Goal: Task Accomplishment & Management: Use online tool/utility

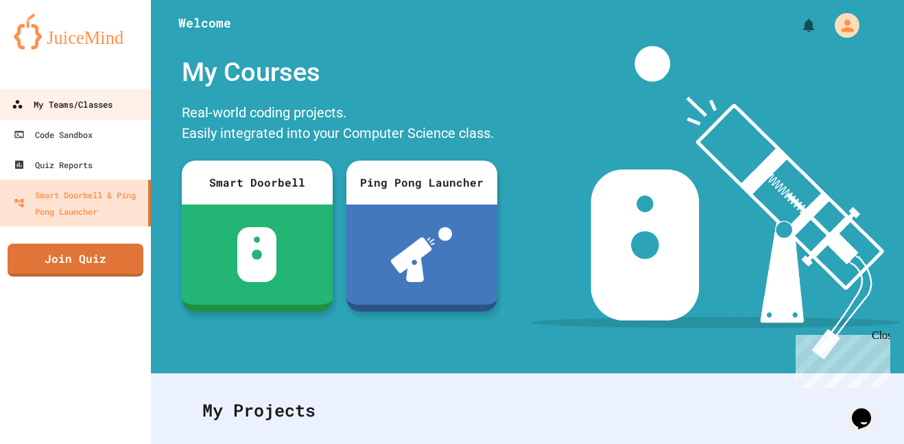
click at [90, 93] on link "My Teams/Classes" at bounding box center [76, 103] width 156 height 31
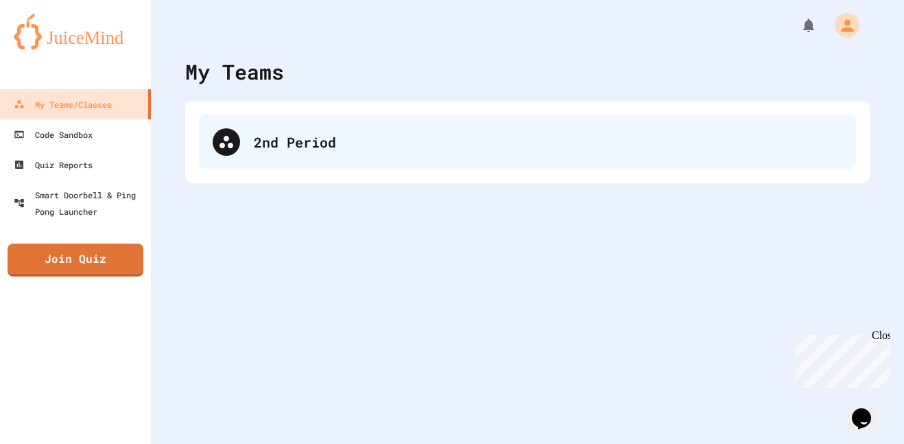
click at [369, 154] on div "2nd Period" at bounding box center [527, 141] width 657 height 55
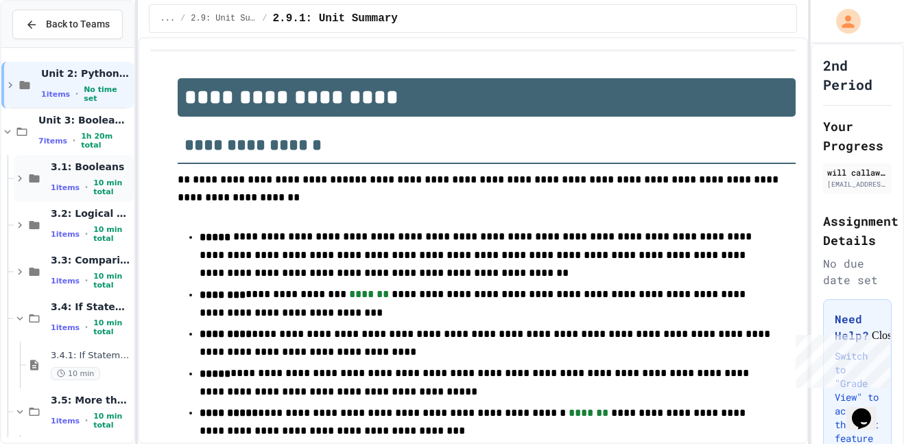
scroll to position [1405, 0]
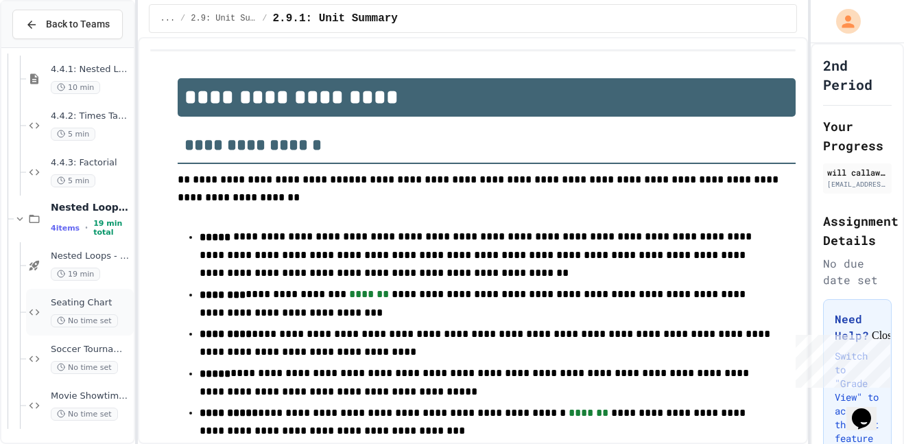
click at [64, 330] on div "Seating Chart No time set" at bounding box center [80, 312] width 108 height 47
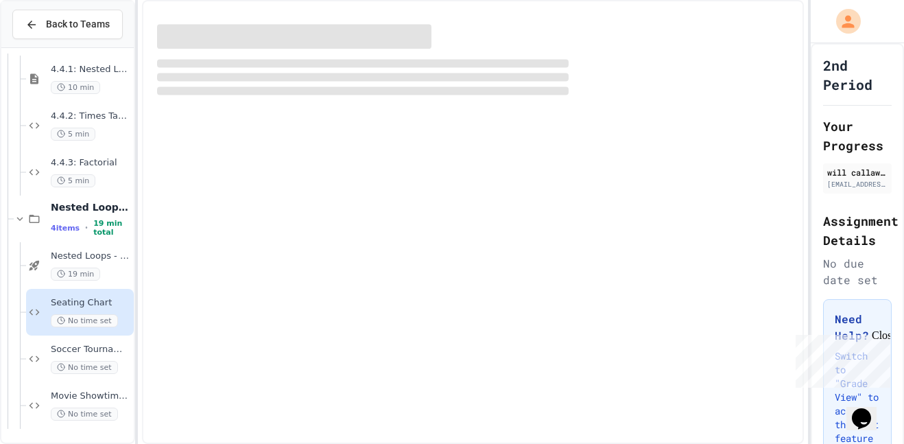
scroll to position [1388, 0]
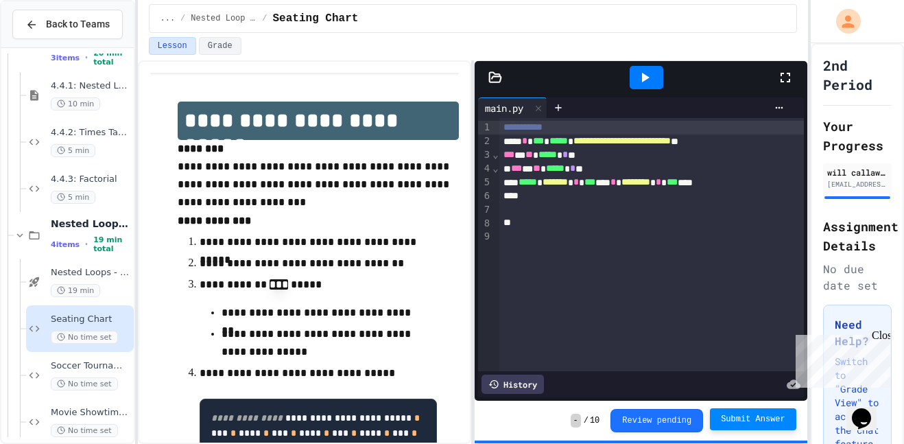
click at [731, 422] on span "Submit Answer" at bounding box center [753, 418] width 64 height 11
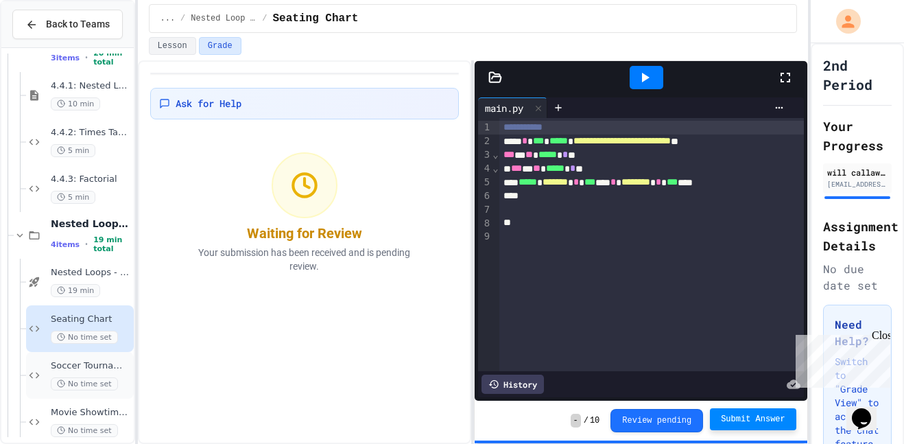
click at [102, 358] on div "Soccer Tournament Schedule No time set" at bounding box center [80, 375] width 108 height 47
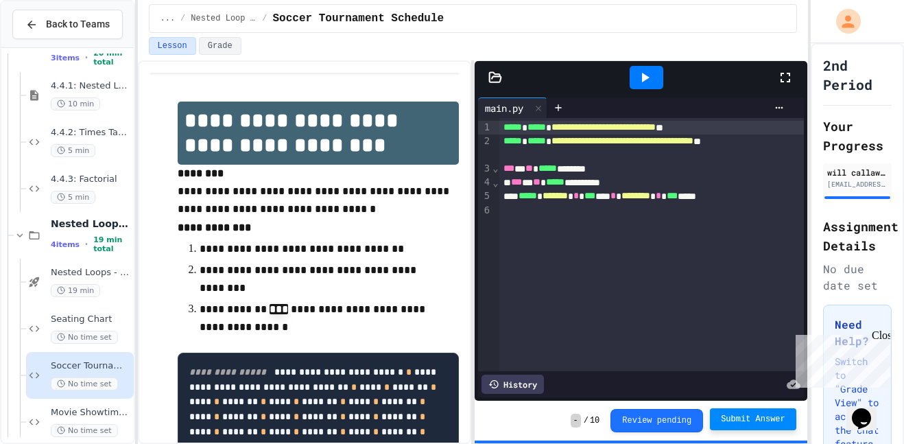
click at [784, 421] on span "Submit Answer" at bounding box center [753, 418] width 64 height 11
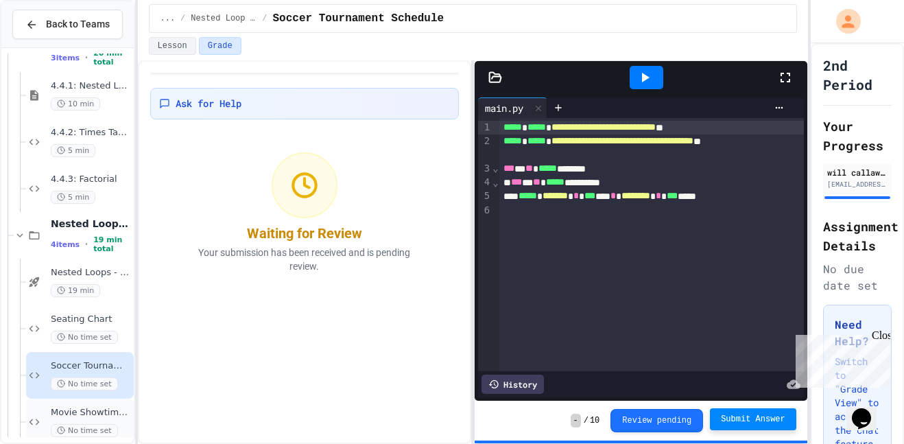
click at [78, 412] on span "Movie Showtimes Table" at bounding box center [91, 413] width 80 height 12
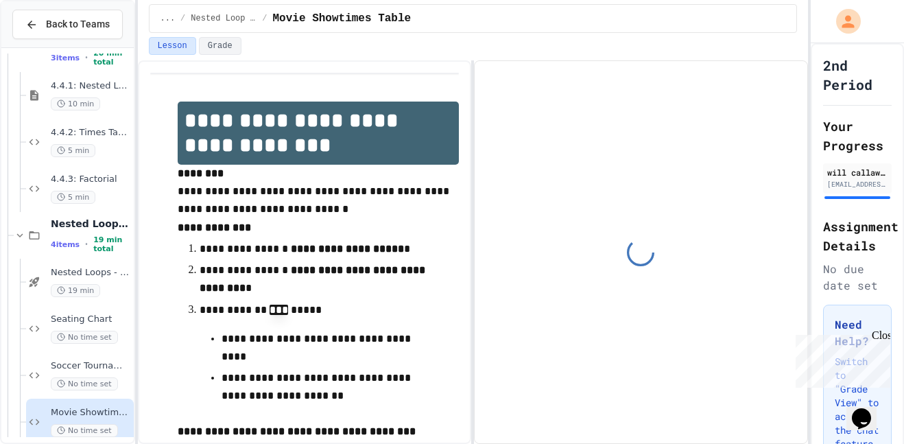
scroll to position [1405, 0]
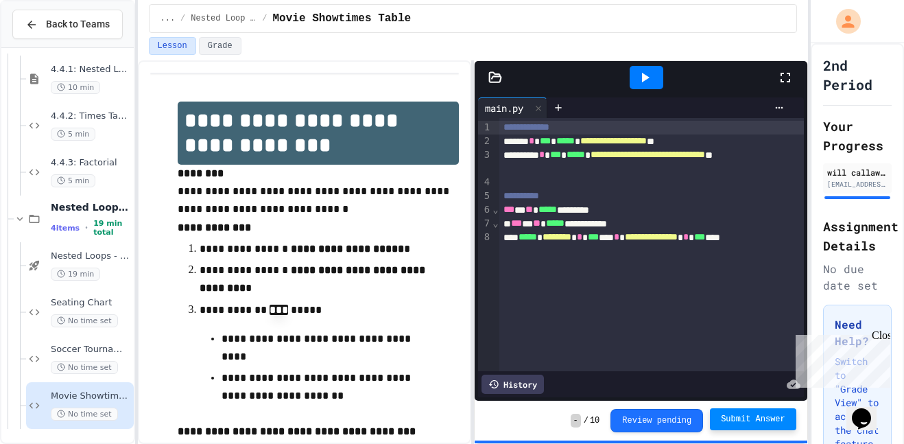
click at [740, 418] on span "Submit Answer" at bounding box center [753, 418] width 64 height 11
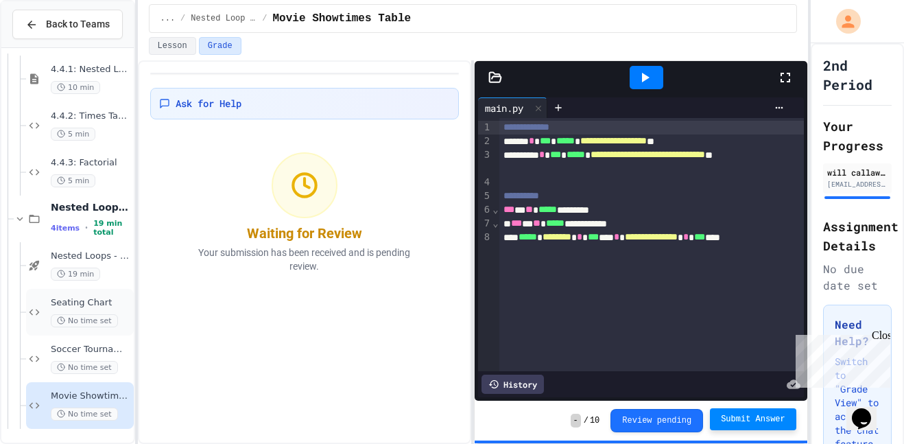
click at [124, 292] on div "Seating Chart No time set" at bounding box center [80, 312] width 108 height 47
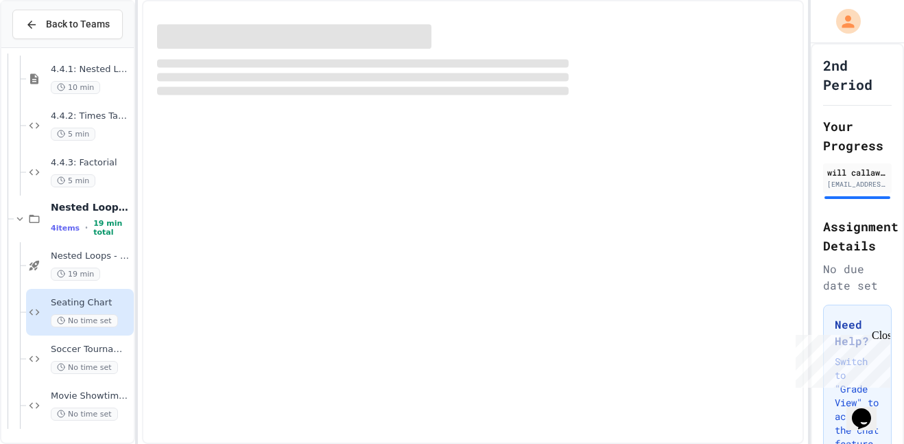
scroll to position [1388, 0]
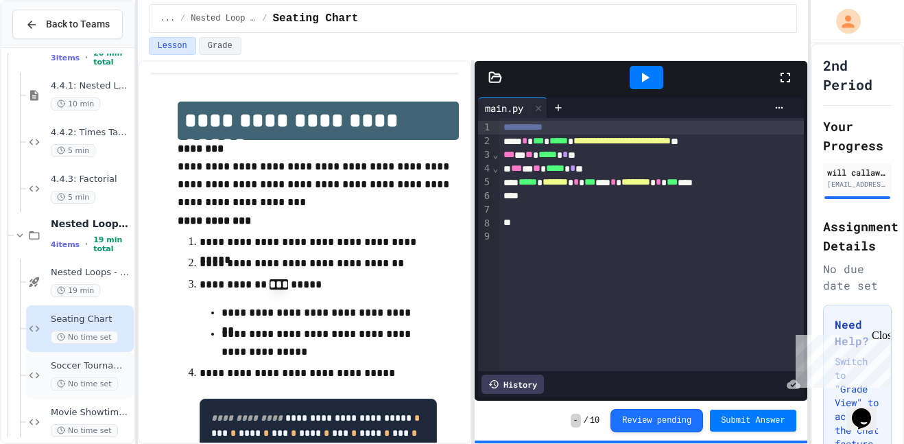
click at [75, 370] on span "Soccer Tournament Schedule" at bounding box center [91, 366] width 80 height 12
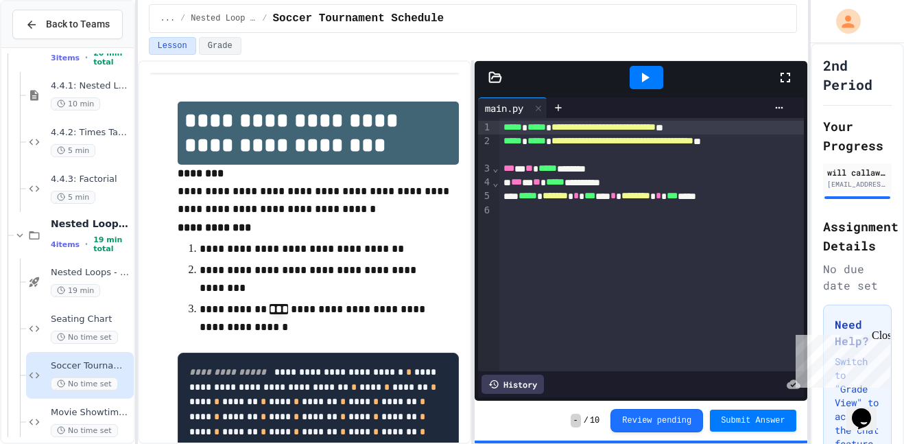
scroll to position [223, 0]
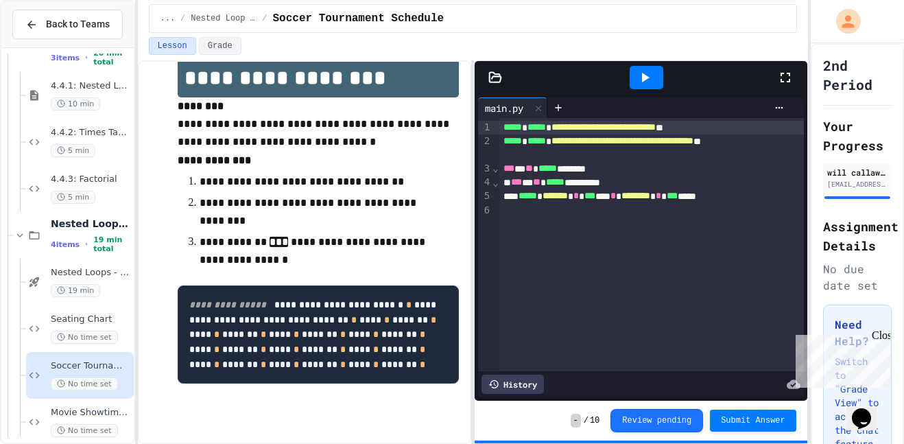
click at [663, 74] on div at bounding box center [645, 77] width 47 height 37
click at [651, 74] on icon at bounding box center [644, 77] width 16 height 16
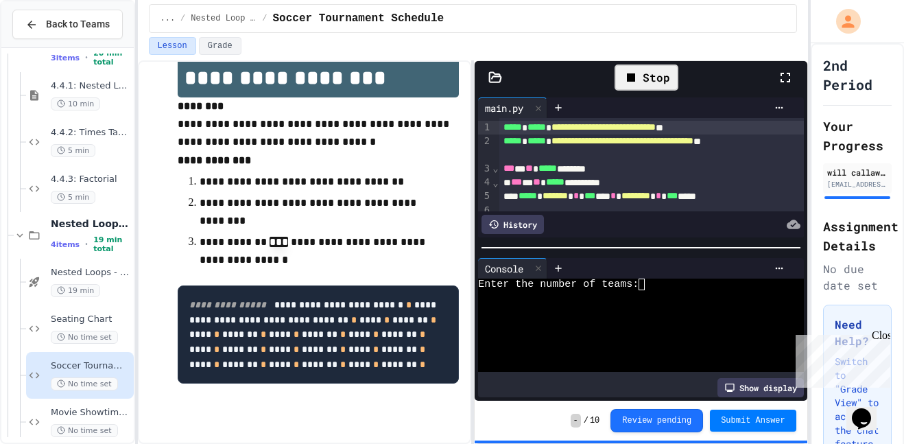
click at [695, 282] on div "Enter the number of teams:" at bounding box center [635, 284] width 315 height 12
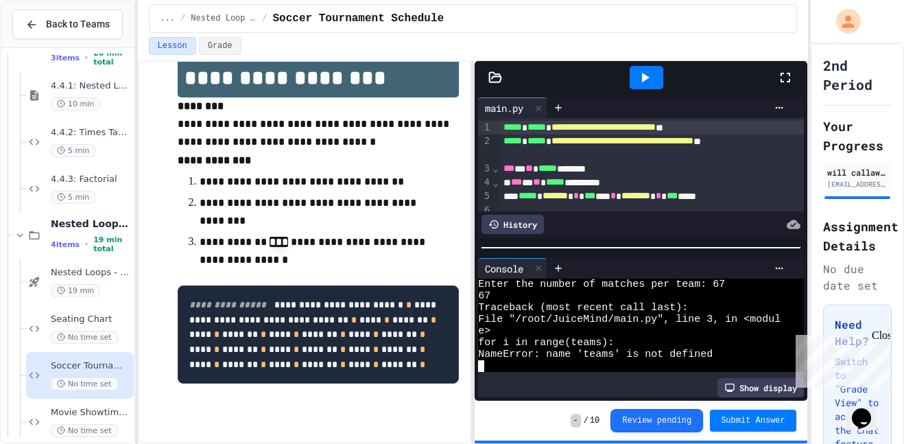
scroll to position [23, 0]
click at [782, 267] on icon at bounding box center [779, 268] width 8 height 2
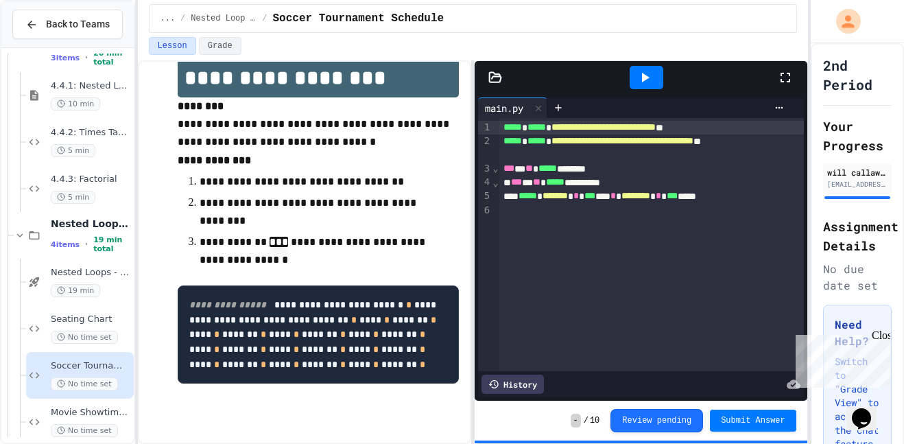
click at [758, 197] on div "***** * ******* * *** *** * ******** * *** *****" at bounding box center [651, 196] width 305 height 14
click at [654, 83] on div at bounding box center [646, 77] width 34 height 23
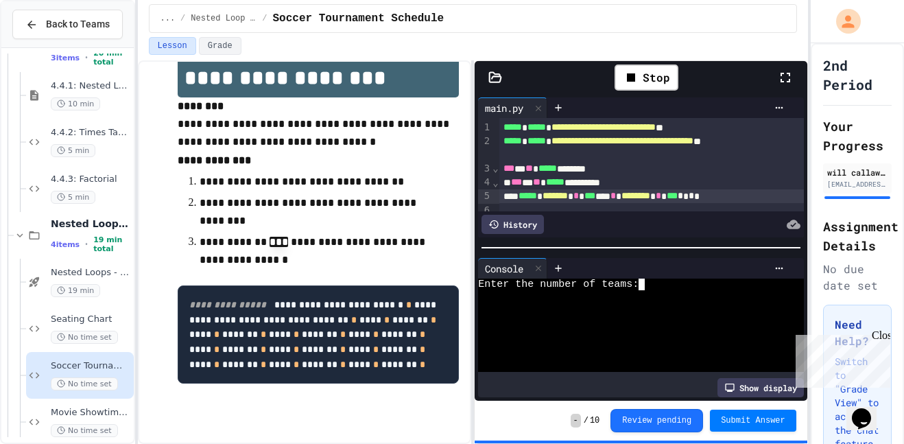
click at [661, 284] on div "Enter the number of teams:" at bounding box center [635, 284] width 315 height 12
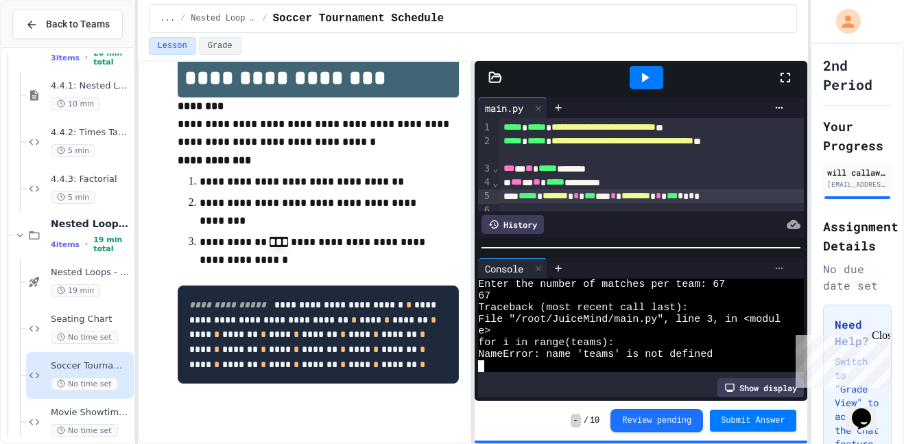
click at [777, 265] on icon at bounding box center [778, 268] width 11 height 11
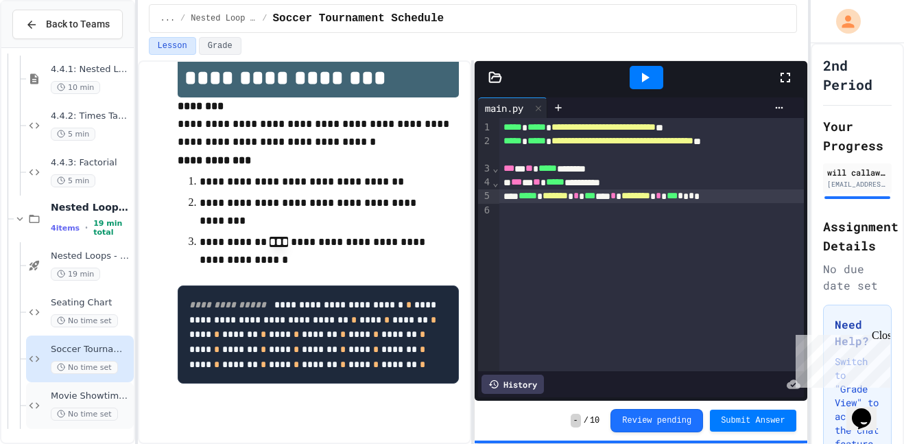
click at [94, 390] on span "Movie Showtimes Table" at bounding box center [91, 396] width 80 height 12
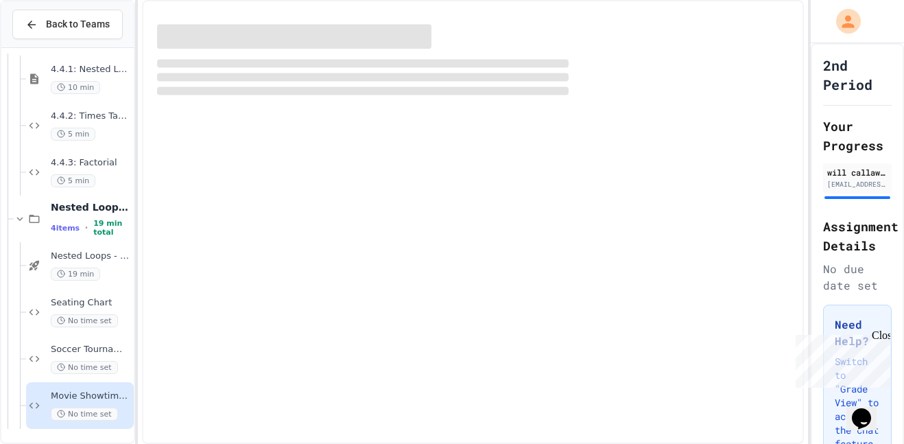
scroll to position [1388, 0]
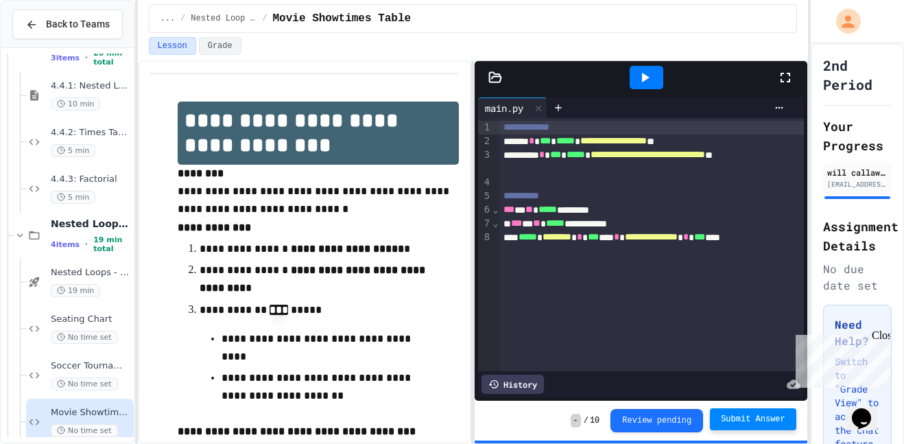
click at [745, 422] on span "Submit Answer" at bounding box center [753, 418] width 64 height 11
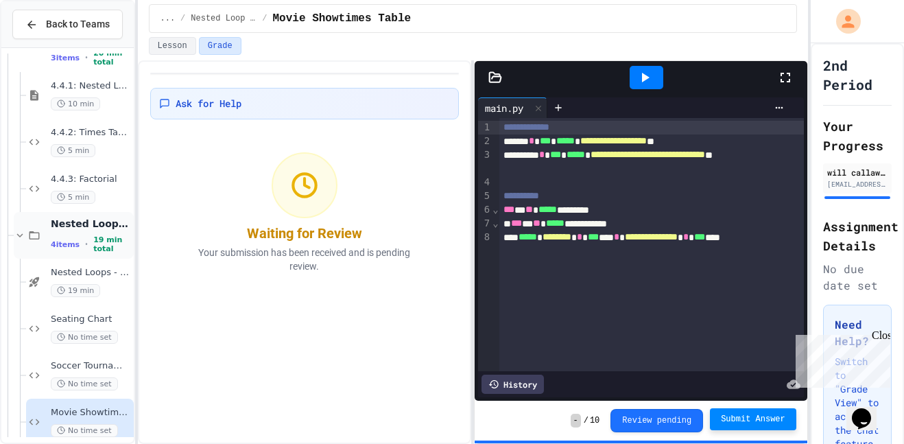
scroll to position [1451, 0]
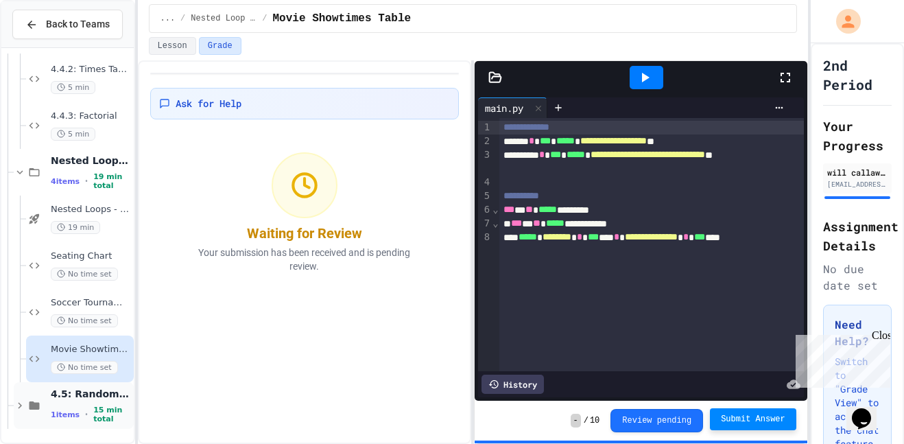
click at [87, 420] on div "1 items • 15 min total" at bounding box center [91, 414] width 80 height 18
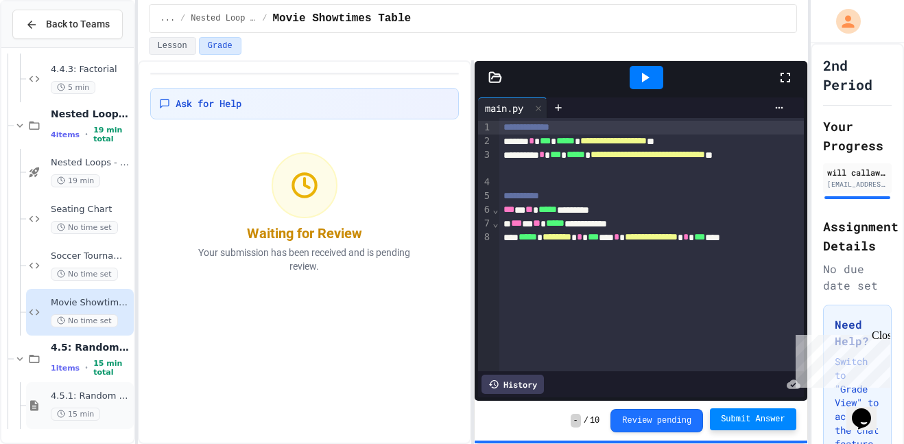
click at [102, 391] on span "4.5.1: Random Numbers" at bounding box center [91, 396] width 80 height 12
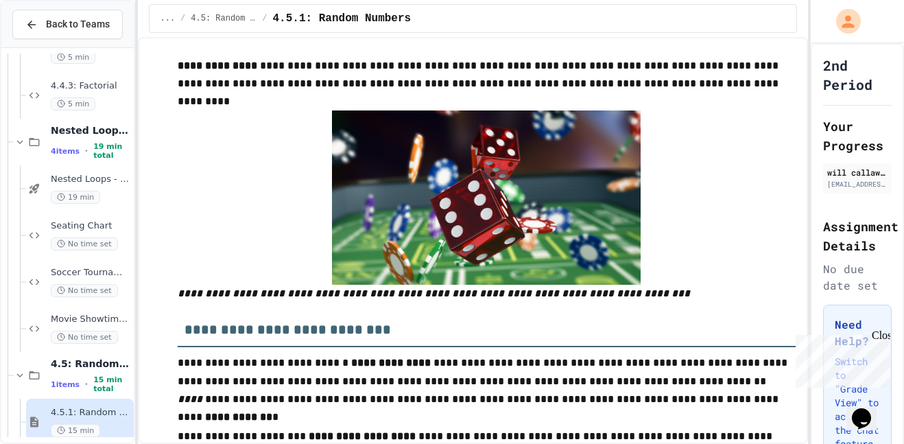
scroll to position [330, 0]
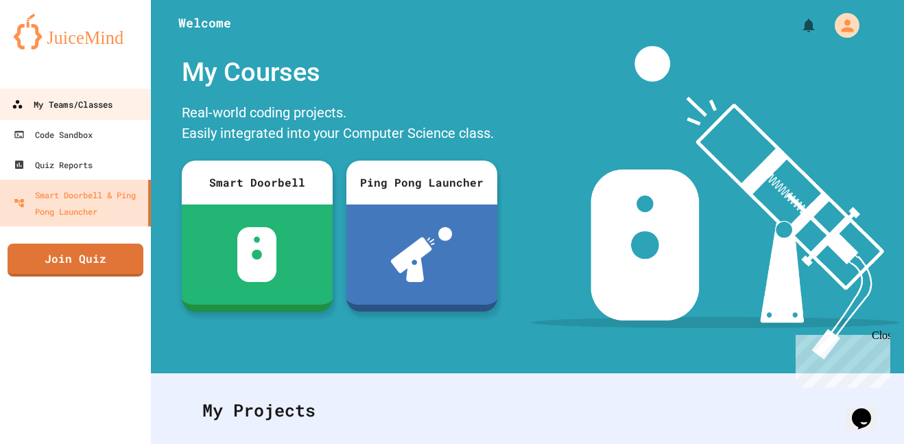
click at [106, 96] on div "My Teams/Classes" at bounding box center [62, 104] width 101 height 17
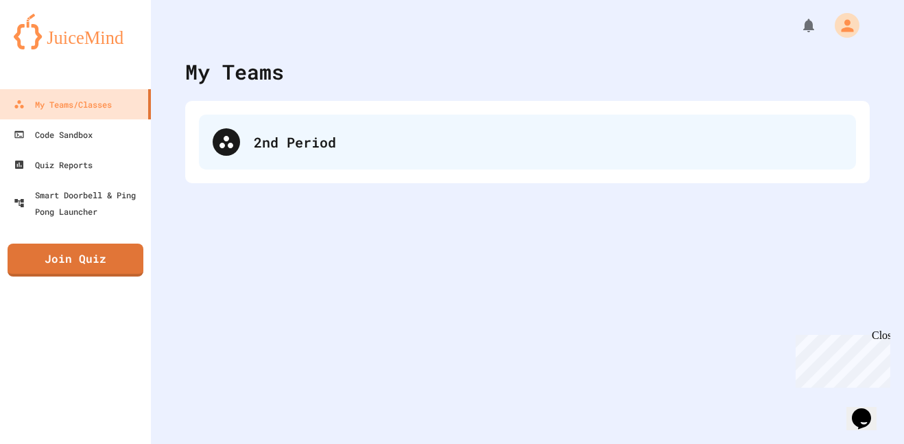
click at [341, 149] on div "2nd Period" at bounding box center [548, 142] width 588 height 21
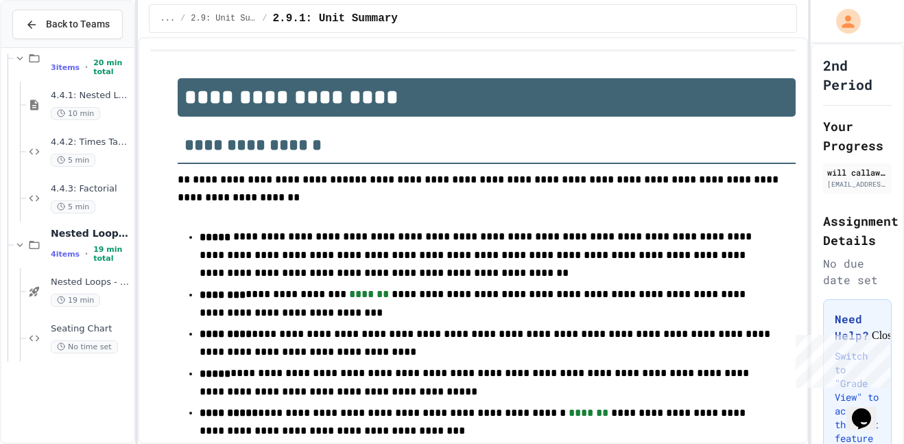
scroll to position [1498, 0]
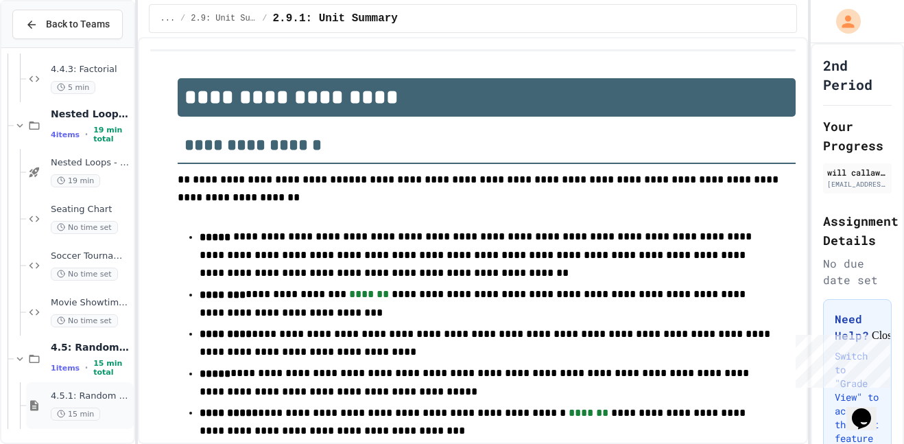
click at [90, 388] on div "4.5.1: Random Numbers 15 min" at bounding box center [80, 405] width 108 height 47
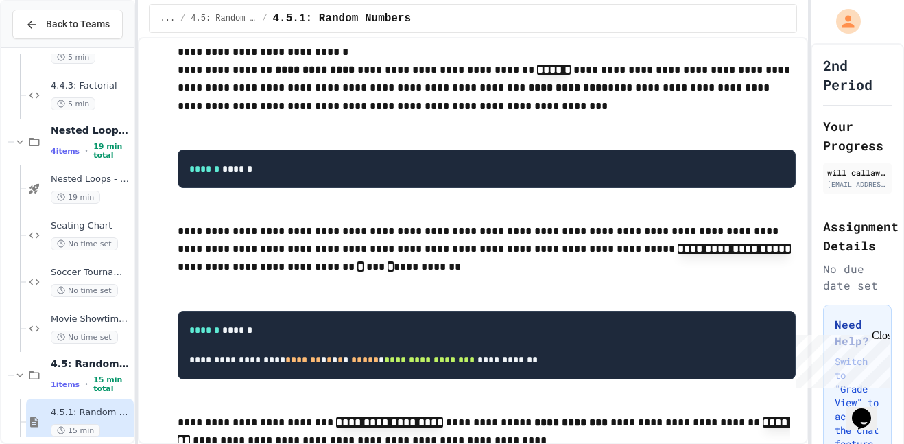
scroll to position [990, 0]
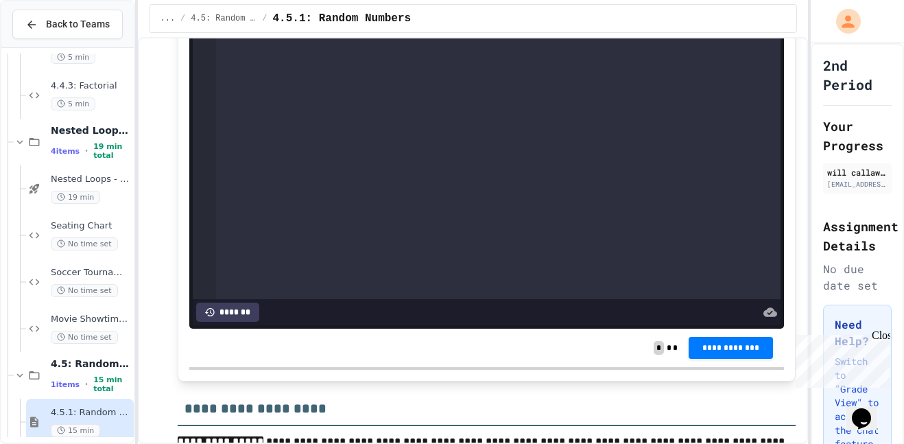
scroll to position [2748, 0]
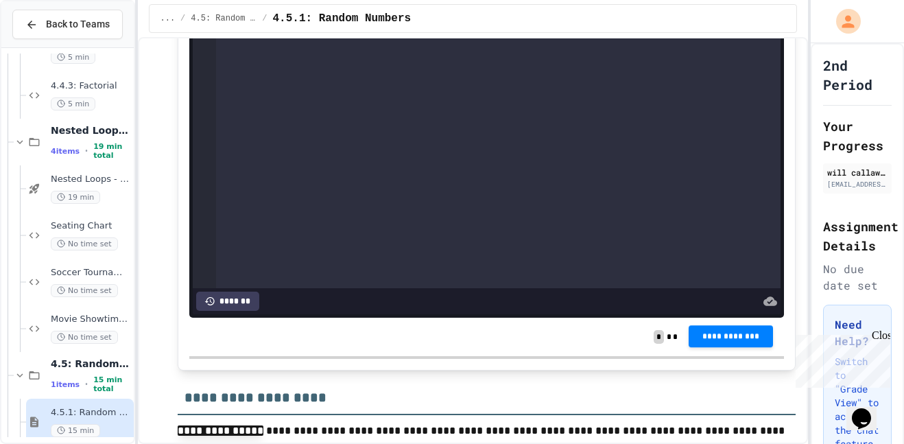
click at [733, 341] on span "**********" at bounding box center [730, 335] width 62 height 11
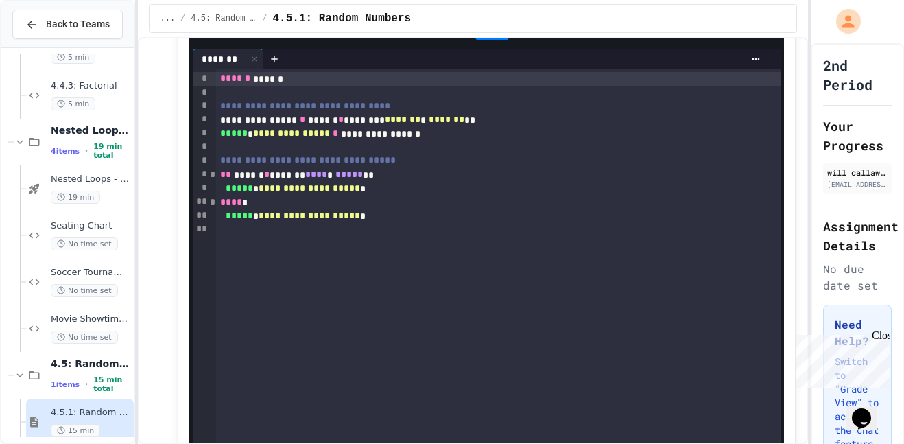
scroll to position [2501, 0]
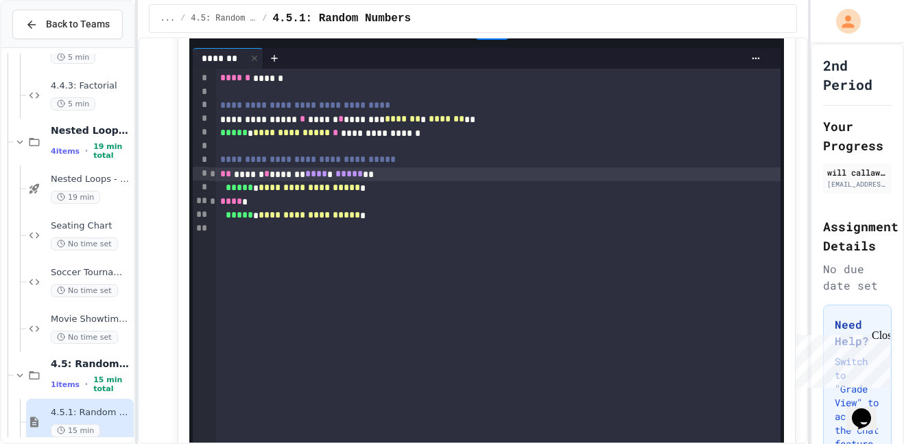
click at [269, 178] on span "*" at bounding box center [266, 174] width 5 height 10
click at [493, 40] on div at bounding box center [492, 27] width 34 height 23
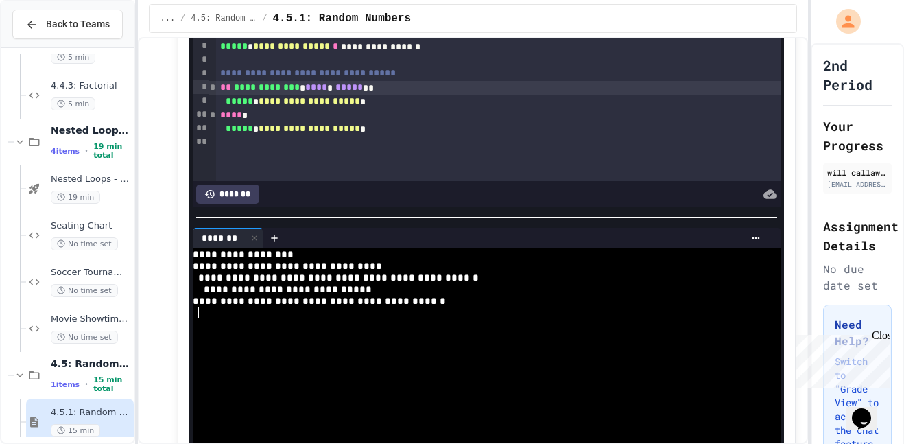
scroll to position [2610, 0]
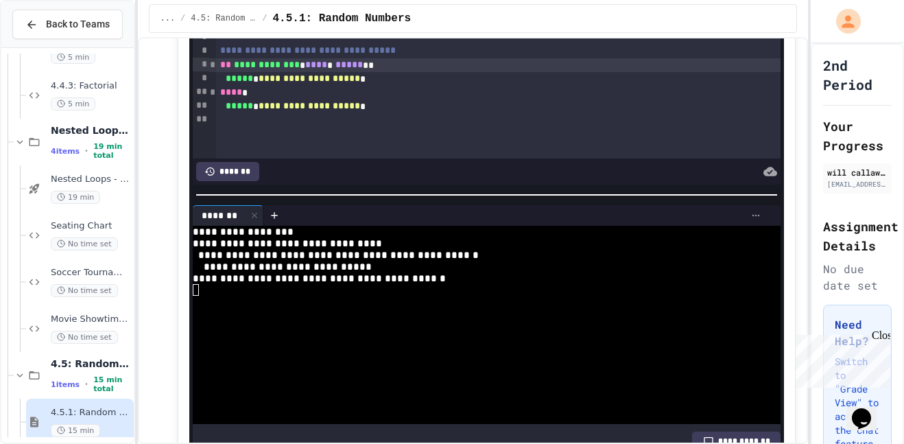
click at [757, 221] on icon at bounding box center [755, 215] width 11 height 11
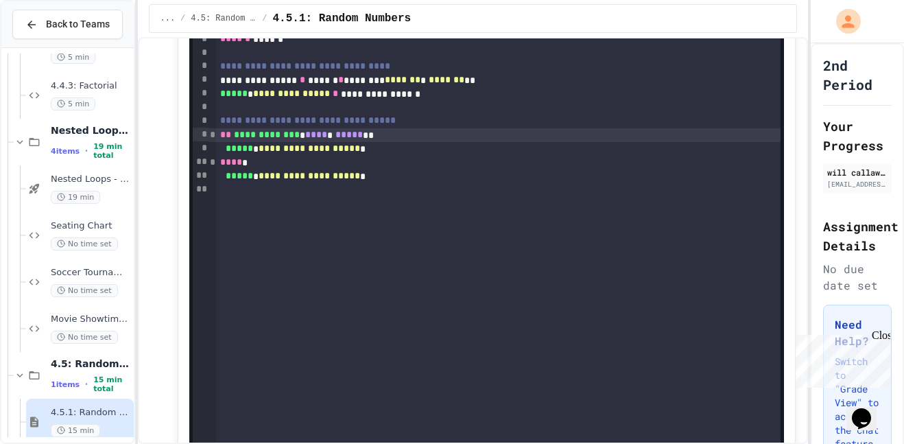
scroll to position [2539, 0]
click at [272, 140] on span "**********" at bounding box center [267, 135] width 66 height 10
click at [376, 143] on div "** ****** * ******* **** * ***** **" at bounding box center [498, 136] width 564 height 14
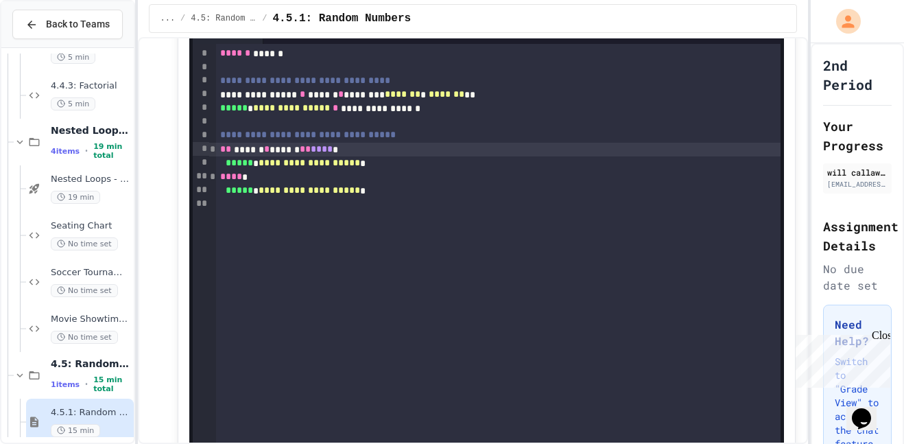
scroll to position [2521, 0]
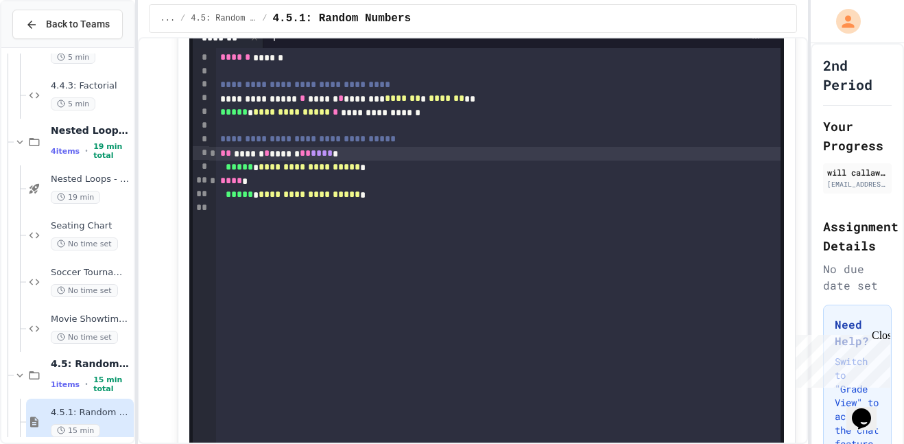
click at [484, 16] on icon at bounding box center [490, 7] width 16 height 16
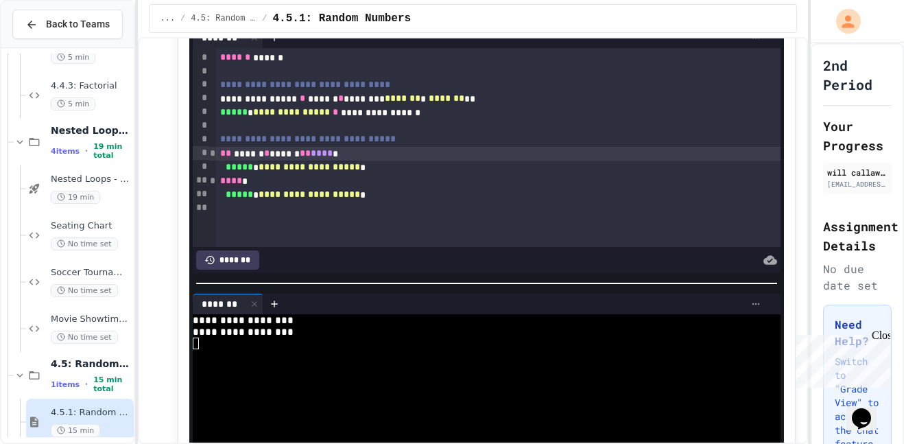
click at [759, 309] on icon at bounding box center [755, 303] width 11 height 11
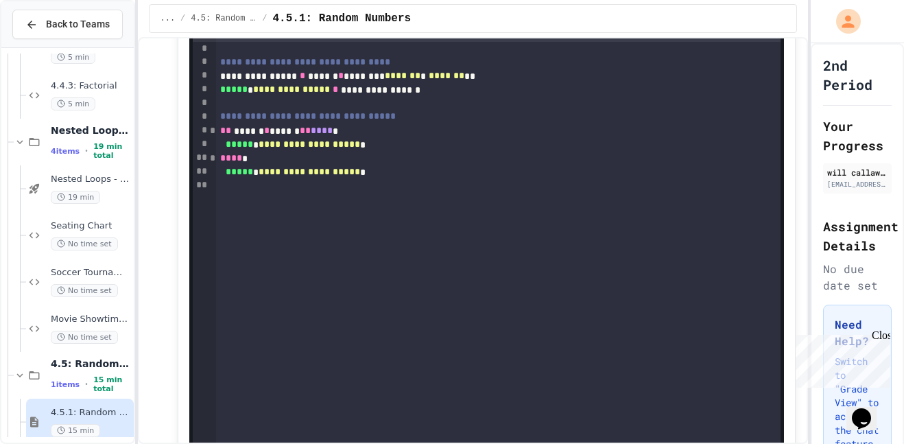
scroll to position [2544, 0]
click at [409, 138] on div "** ****** * ****** ** **** *" at bounding box center [498, 131] width 564 height 14
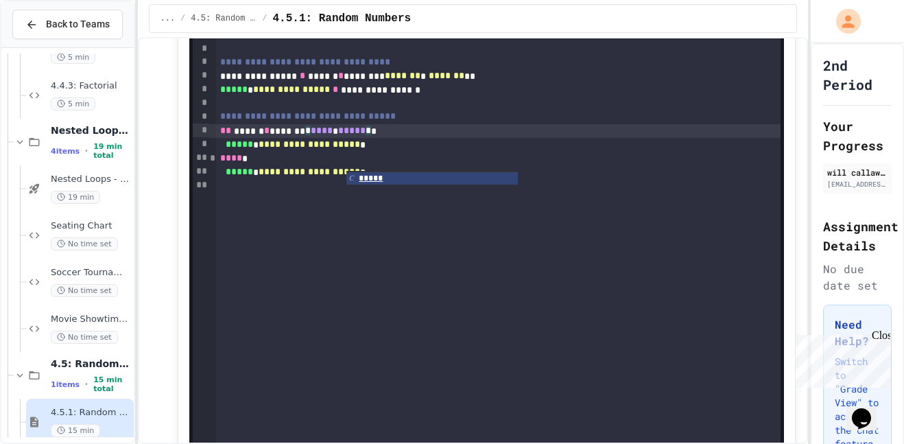
click at [473, 138] on div "** ****** * ******* * **** * ***** * *" at bounding box center [498, 131] width 564 height 14
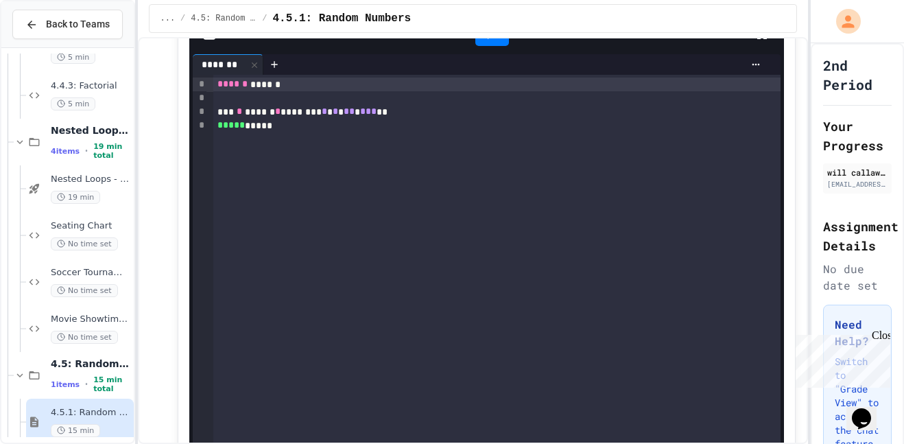
scroll to position [3220, 0]
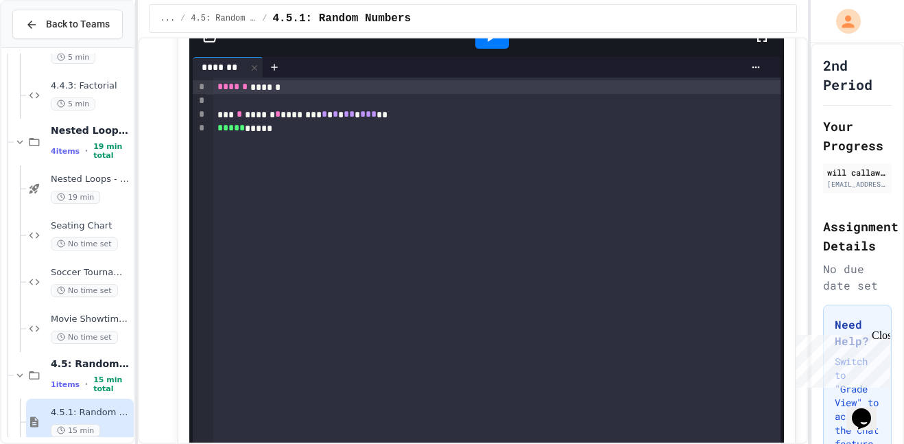
click at [489, 42] on icon at bounding box center [491, 37] width 8 height 10
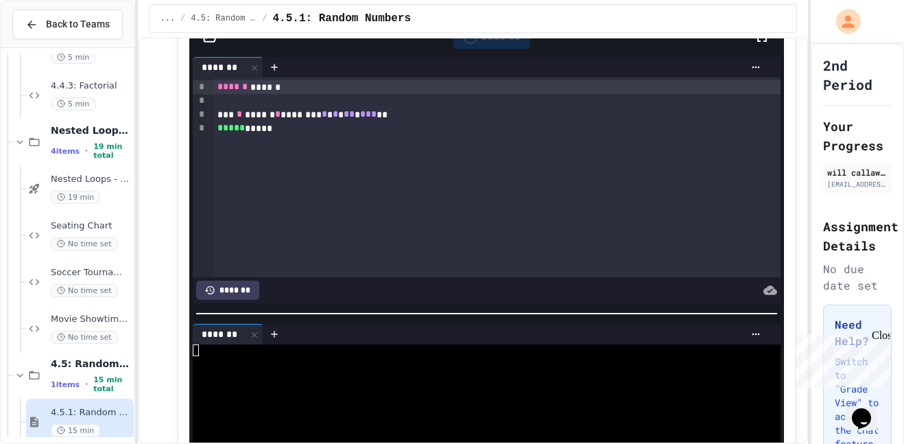
click at [489, 49] on div "*******" at bounding box center [491, 36] width 77 height 23
click at [489, 42] on icon at bounding box center [491, 37] width 8 height 10
click at [489, 49] on div at bounding box center [492, 36] width 34 height 23
click at [489, 42] on icon at bounding box center [491, 37] width 8 height 10
click at [489, 49] on div "*******" at bounding box center [491, 36] width 77 height 23
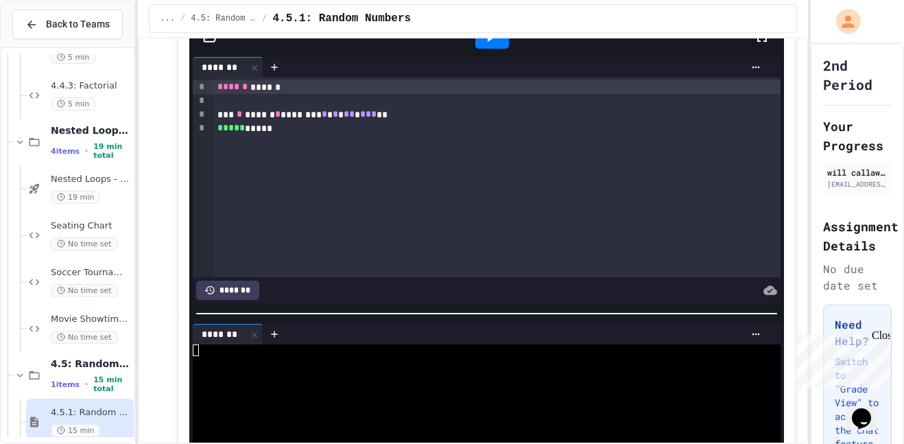
click at [489, 42] on icon at bounding box center [491, 37] width 8 height 10
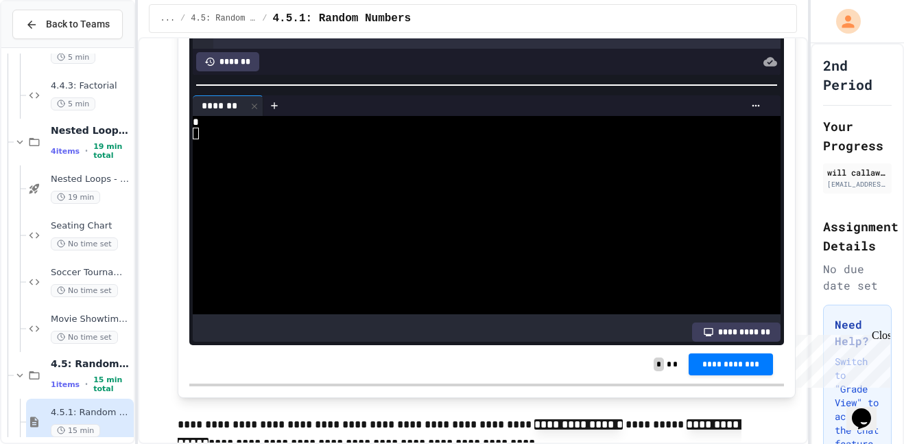
scroll to position [3450, 0]
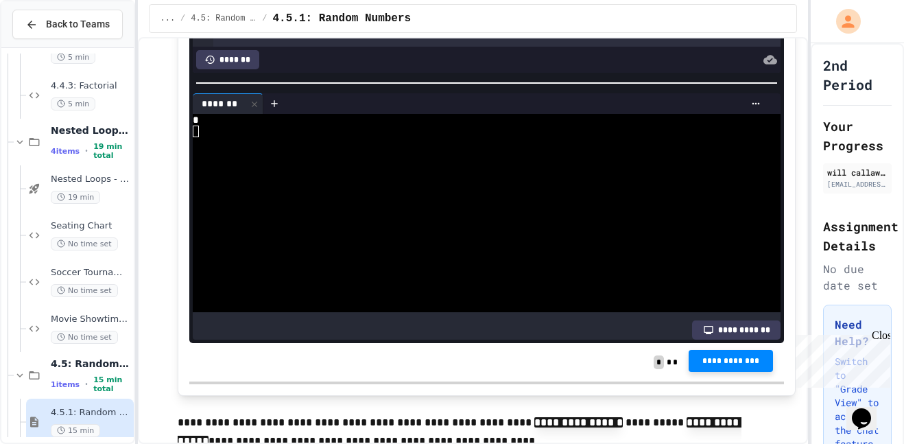
click at [731, 366] on span "**********" at bounding box center [730, 360] width 62 height 11
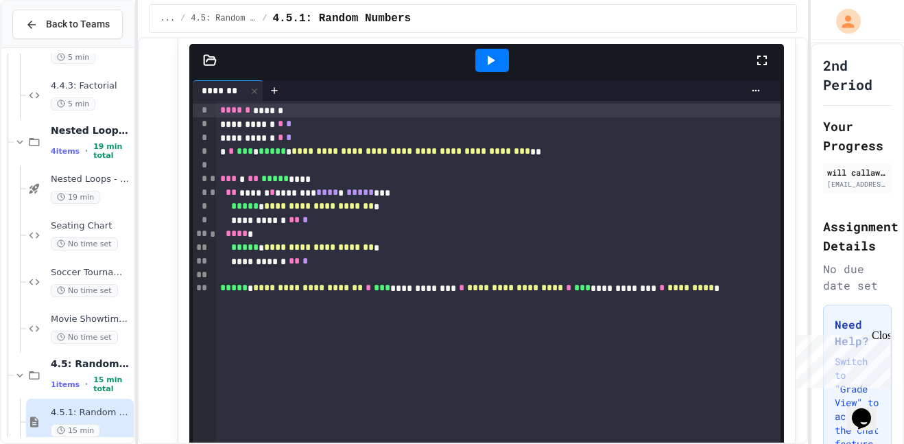
scroll to position [4031, 0]
click at [493, 73] on div at bounding box center [492, 60] width 34 height 23
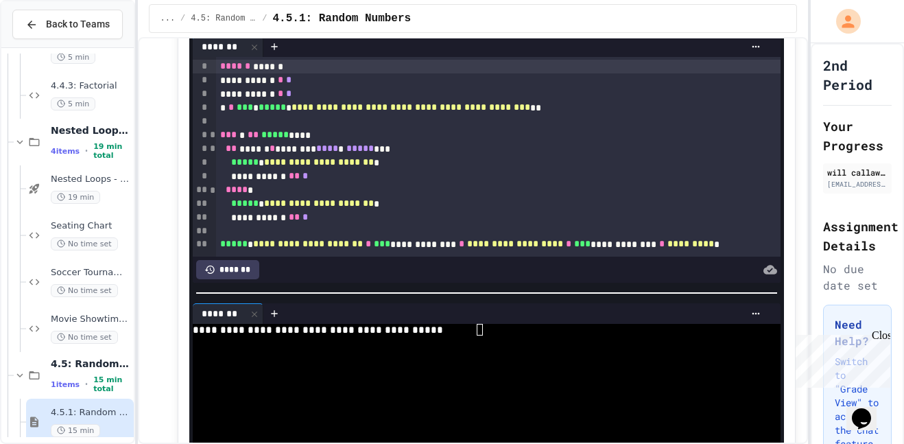
scroll to position [4091, 0]
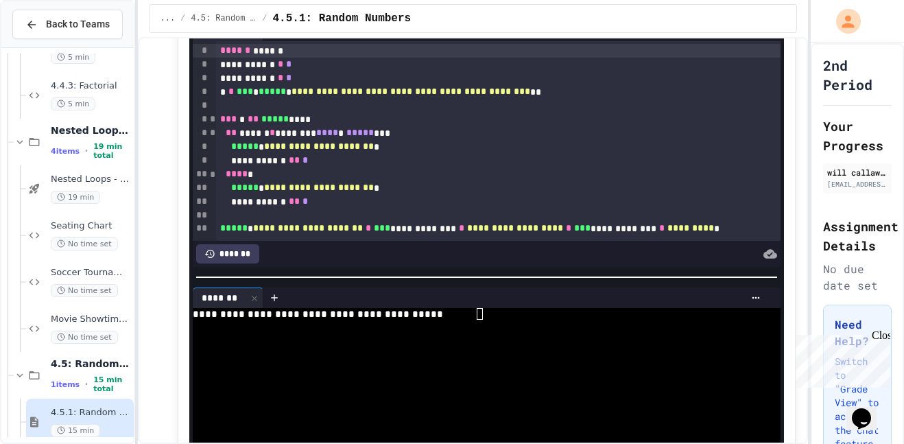
click at [499, 343] on div at bounding box center [480, 337] width 574 height 12
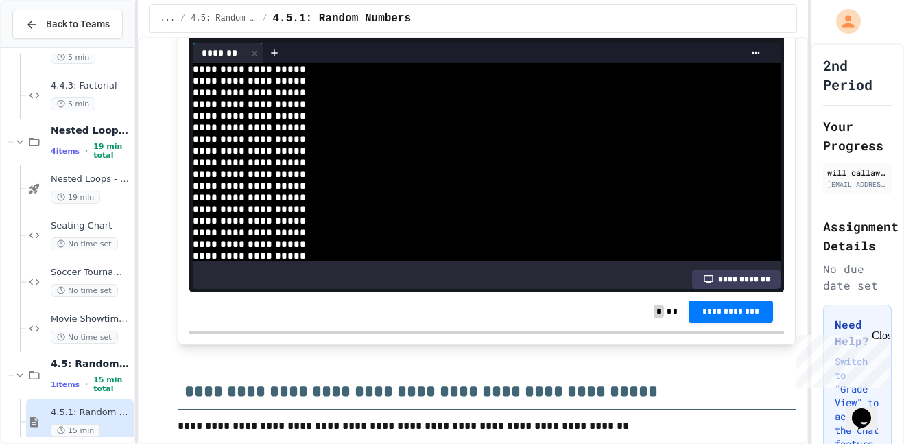
scroll to position [193, 0]
click at [755, 58] on icon at bounding box center [755, 52] width 11 height 11
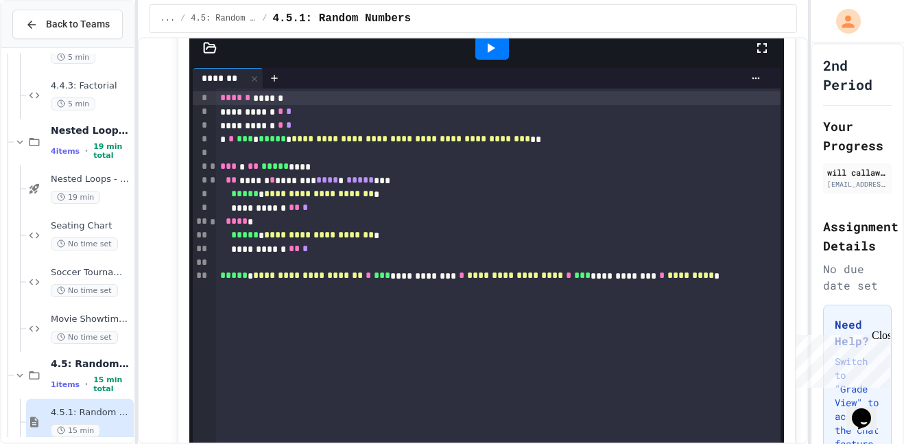
scroll to position [4042, 0]
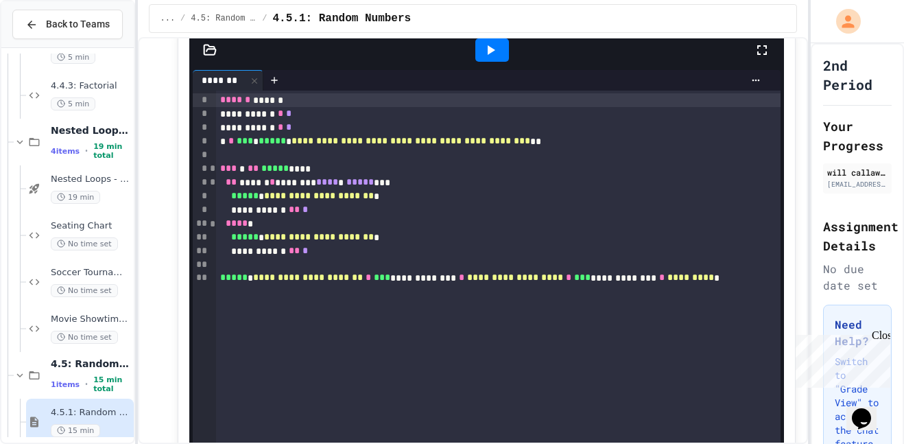
click at [495, 58] on icon at bounding box center [490, 50] width 16 height 16
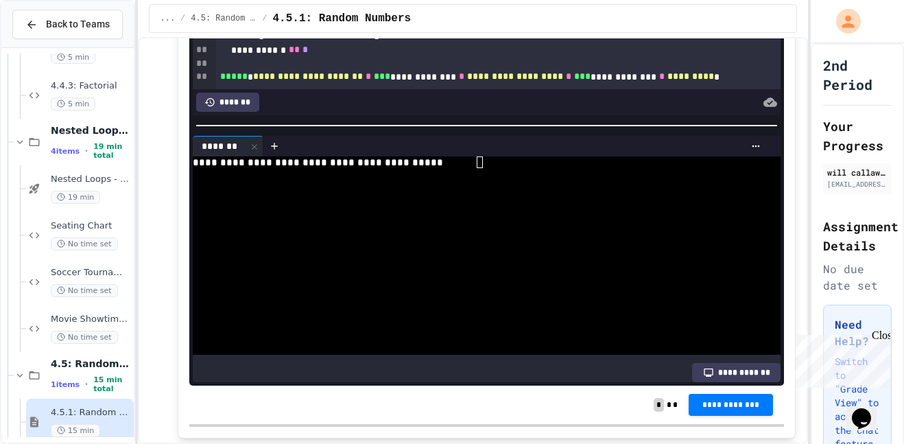
scroll to position [4250, 0]
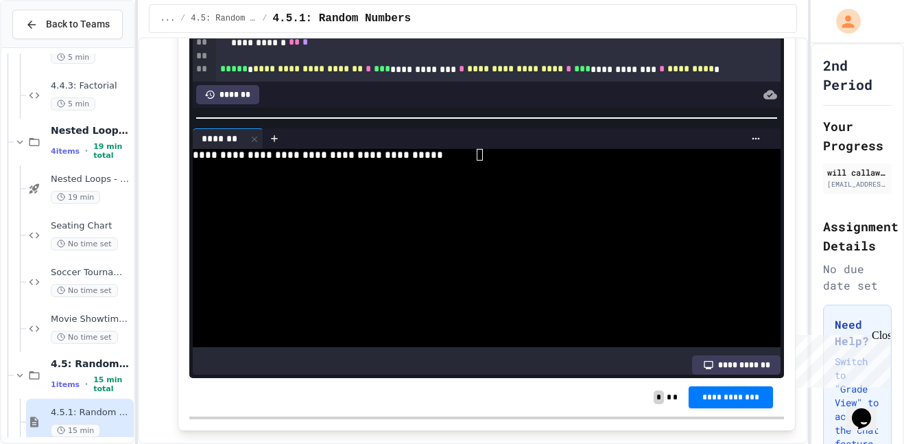
click at [517, 144] on div at bounding box center [525, 138] width 481 height 11
click at [520, 160] on div "**********" at bounding box center [480, 155] width 574 height 12
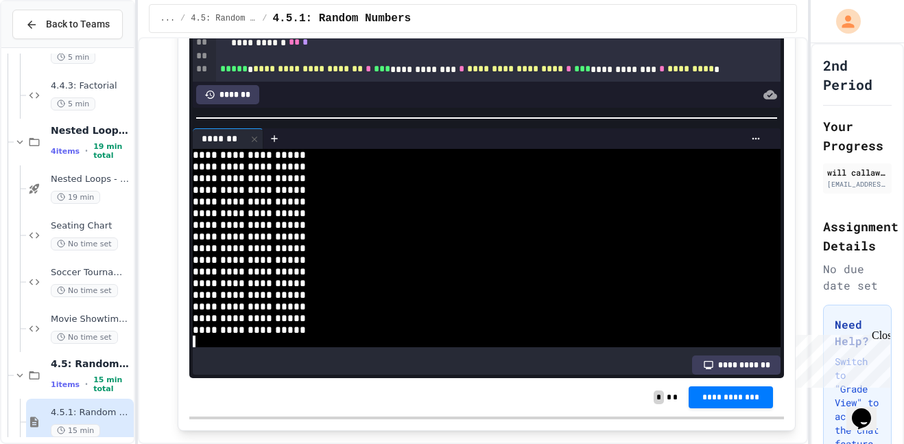
scroll to position [11654, 0]
click at [753, 144] on icon at bounding box center [755, 138] width 11 height 11
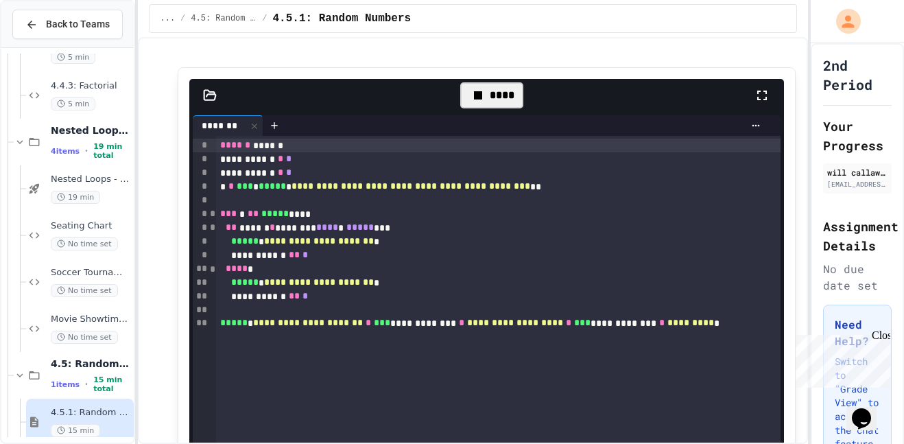
scroll to position [3993, 0]
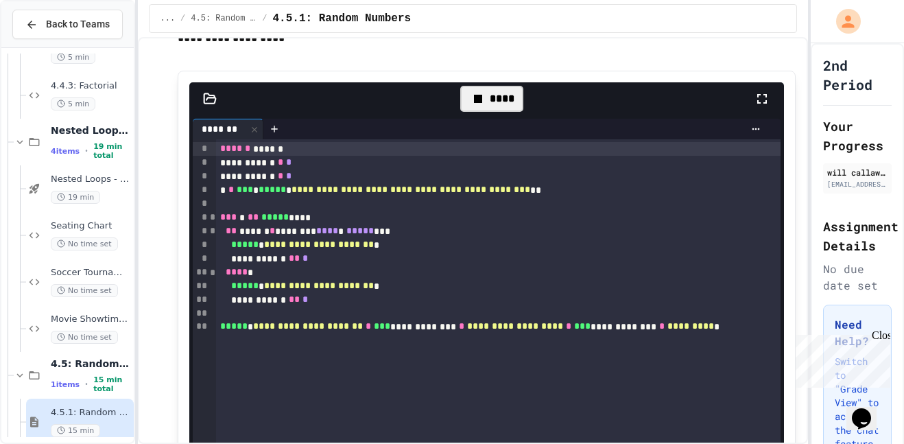
click at [481, 107] on icon at bounding box center [478, 98] width 16 height 16
click at [482, 107] on icon at bounding box center [490, 98] width 16 height 16
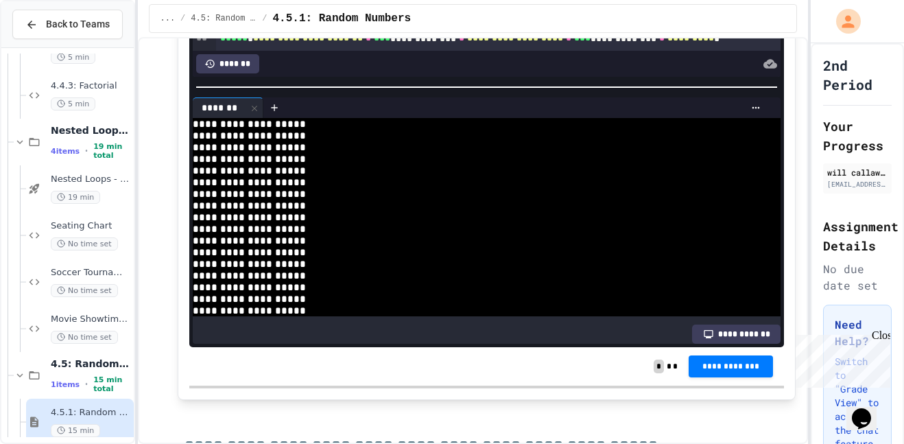
scroll to position [11654, 0]
click at [757, 113] on icon at bounding box center [755, 107] width 11 height 11
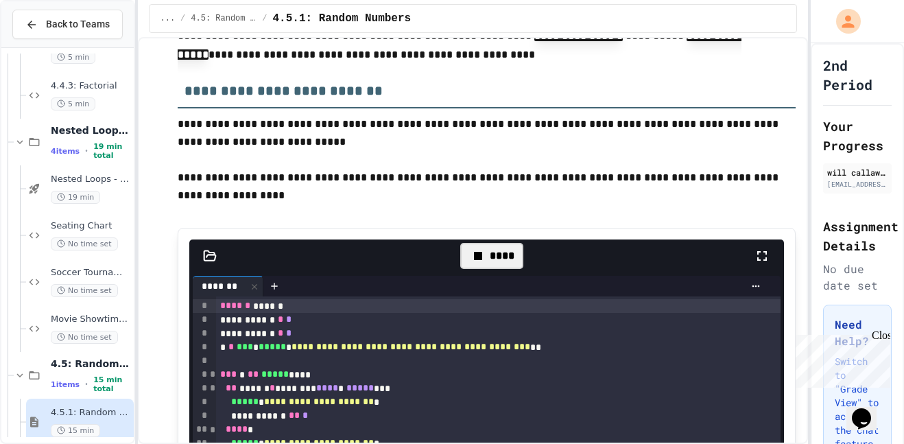
scroll to position [3843, 0]
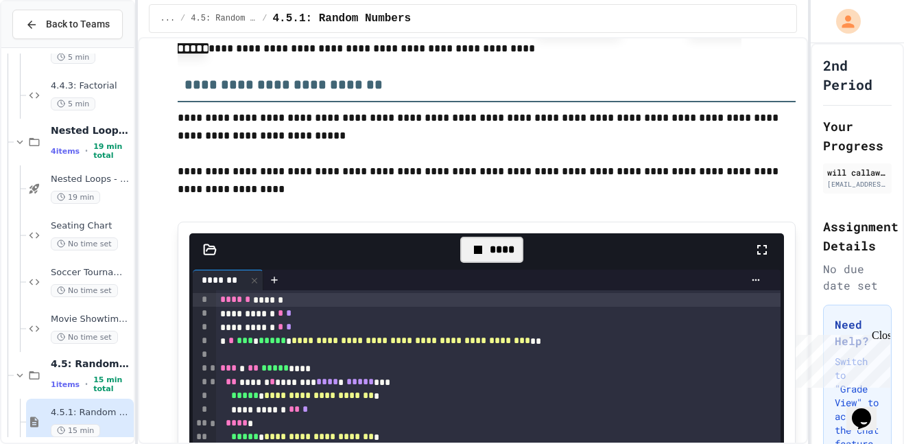
click at [479, 254] on icon at bounding box center [478, 249] width 8 height 8
click at [479, 261] on div at bounding box center [492, 249] width 34 height 23
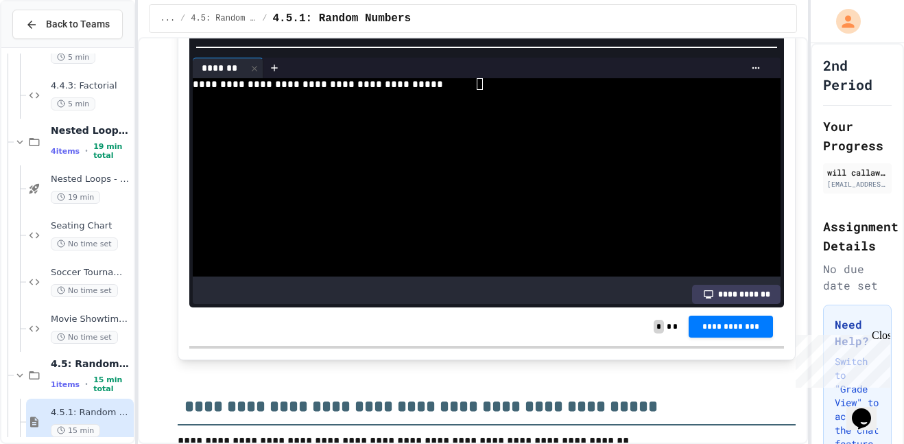
scroll to position [4322, 0]
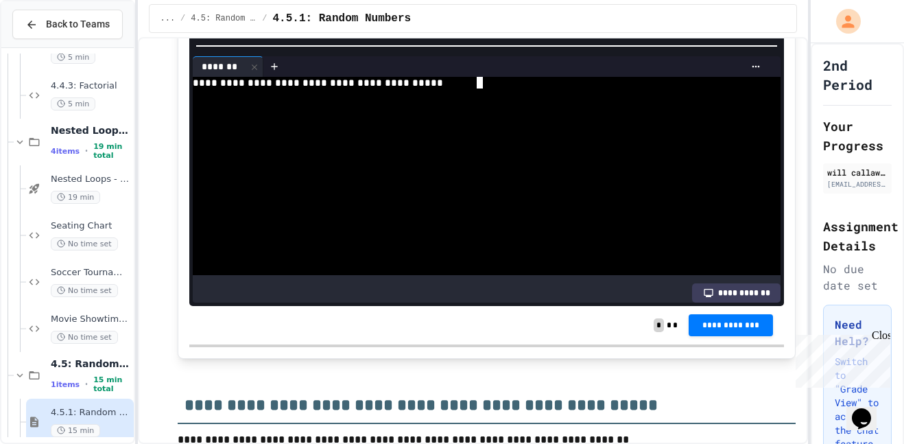
click at [505, 88] on div "**********" at bounding box center [480, 83] width 574 height 12
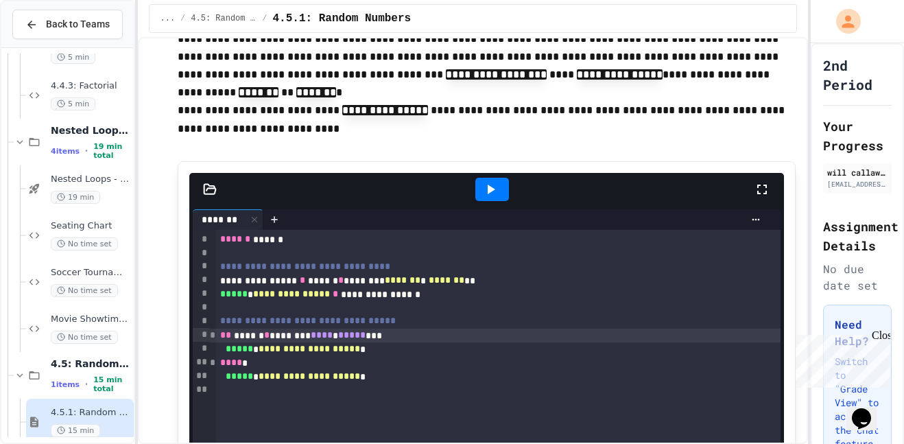
scroll to position [0, 0]
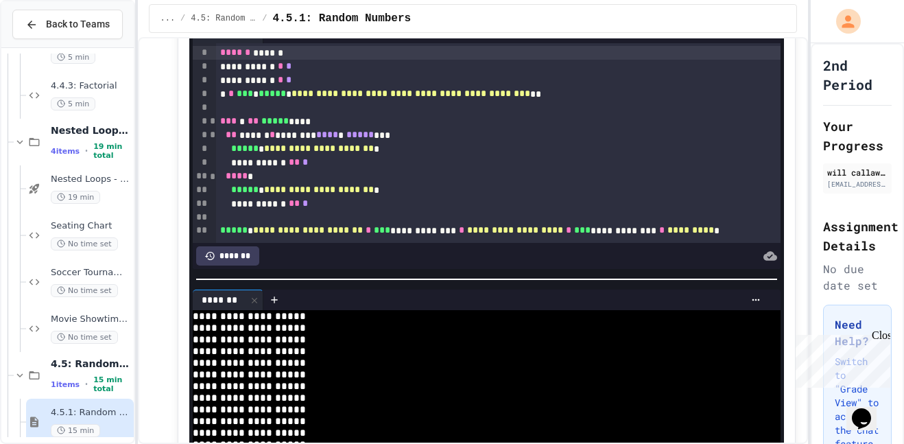
click at [625, 403] on div "**********" at bounding box center [480, 409] width 574 height 12
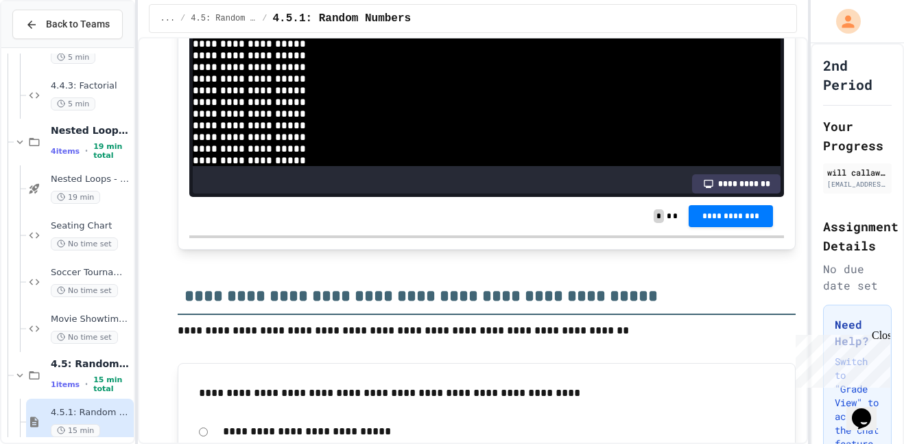
scroll to position [4279, 0]
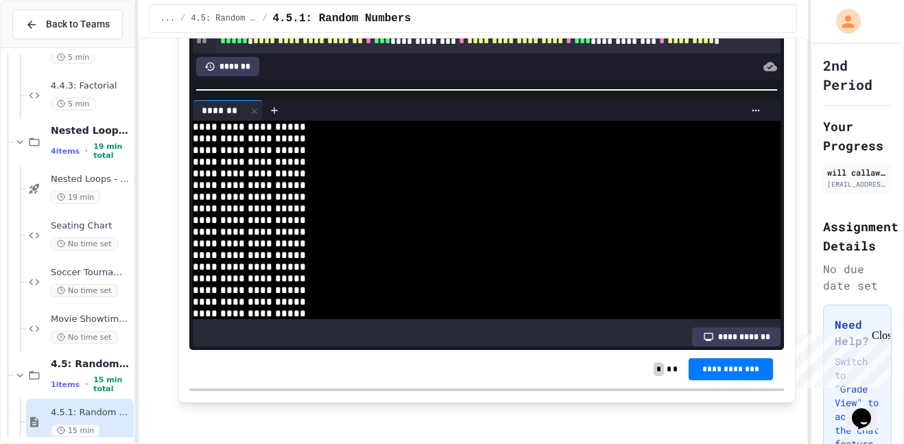
click at [115, 424] on div "15 min" at bounding box center [91, 430] width 80 height 13
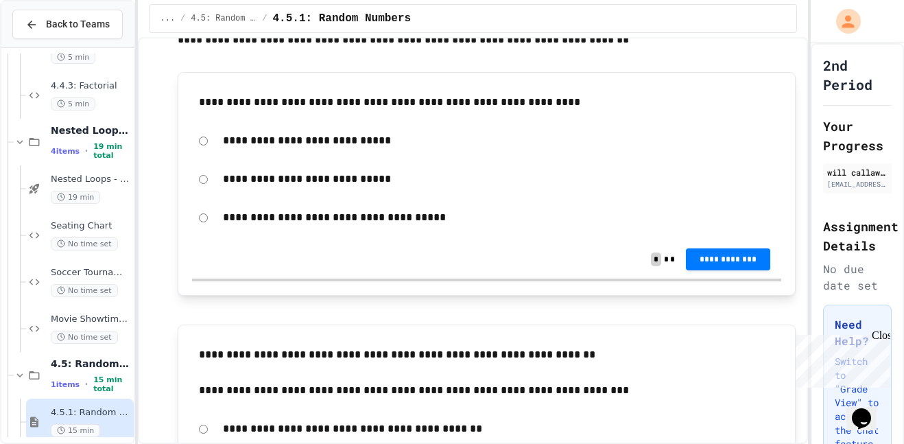
click at [343, 226] on p "**********" at bounding box center [498, 217] width 551 height 18
click at [347, 226] on p "**********" at bounding box center [498, 217] width 551 height 18
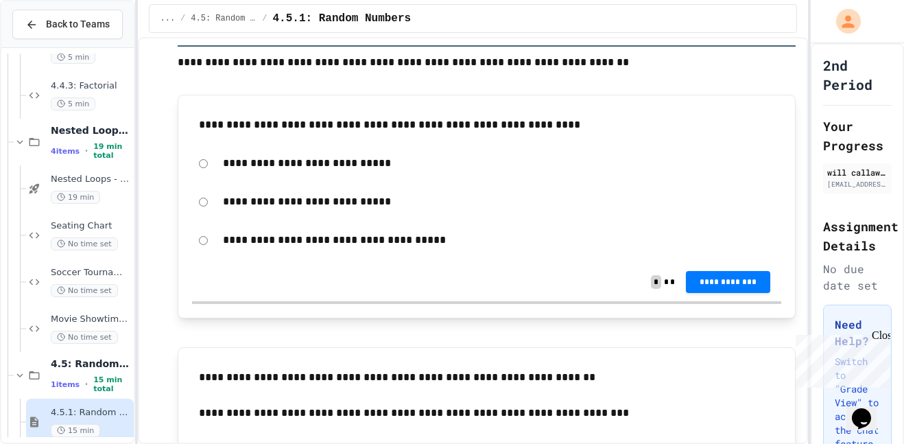
click at [753, 293] on button "**********" at bounding box center [728, 282] width 84 height 22
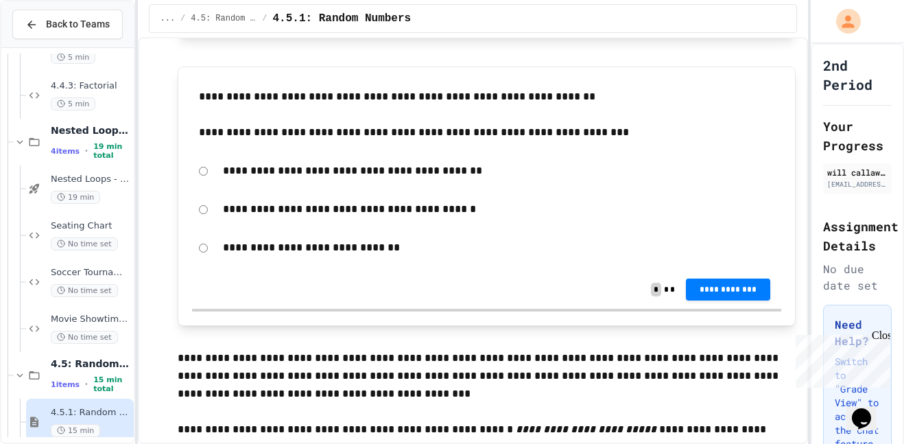
click at [695, 300] on button "**********" at bounding box center [728, 289] width 84 height 22
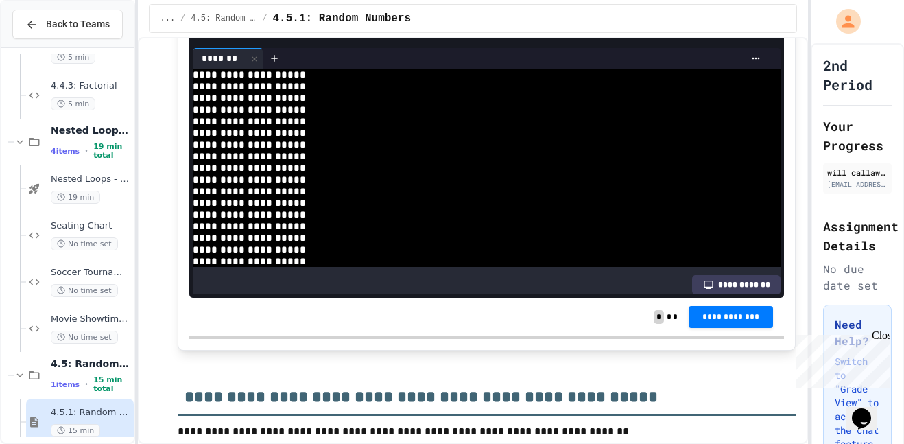
scroll to position [5348, 0]
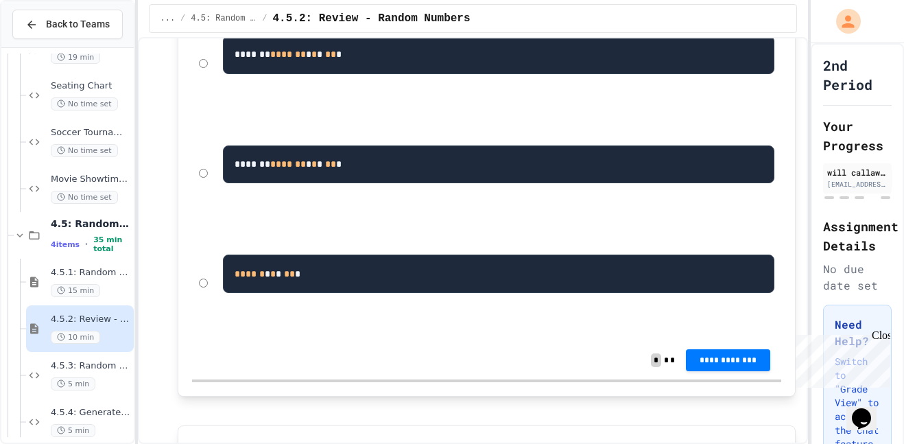
scroll to position [534, 0]
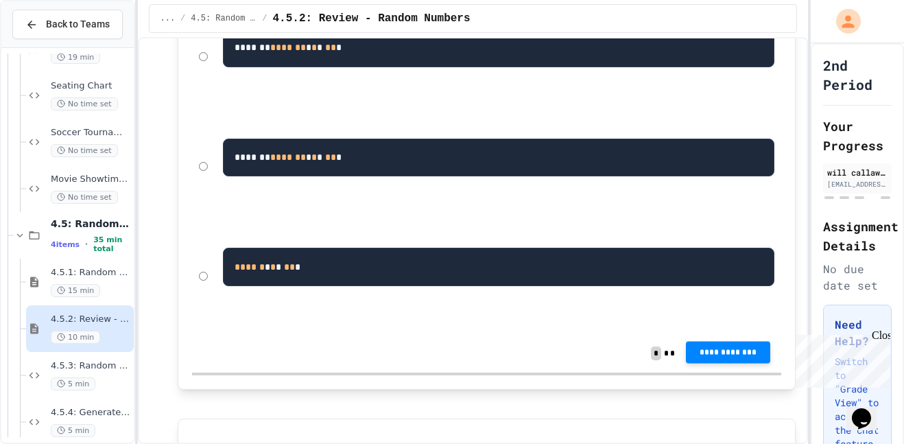
click at [750, 347] on button "**********" at bounding box center [728, 352] width 84 height 22
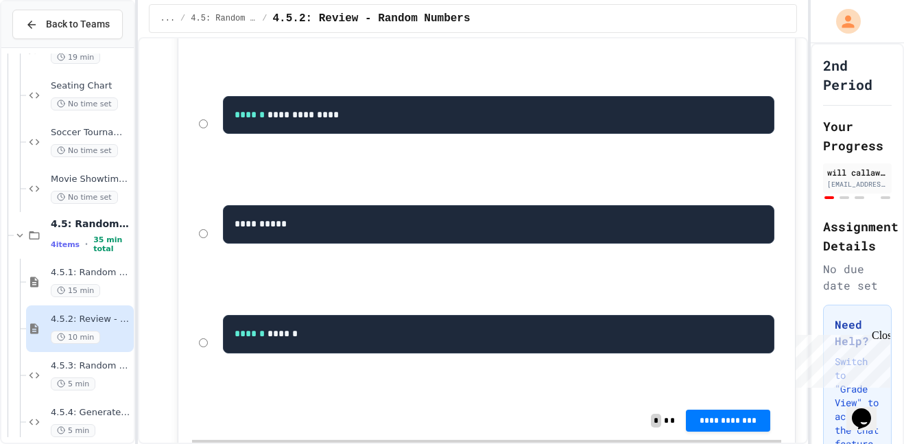
scroll to position [1051, 0]
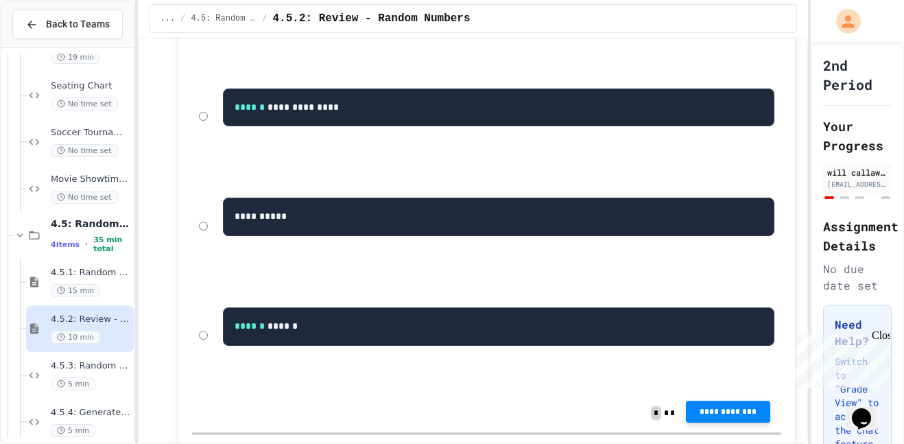
click at [709, 413] on span "**********" at bounding box center [728, 411] width 62 height 11
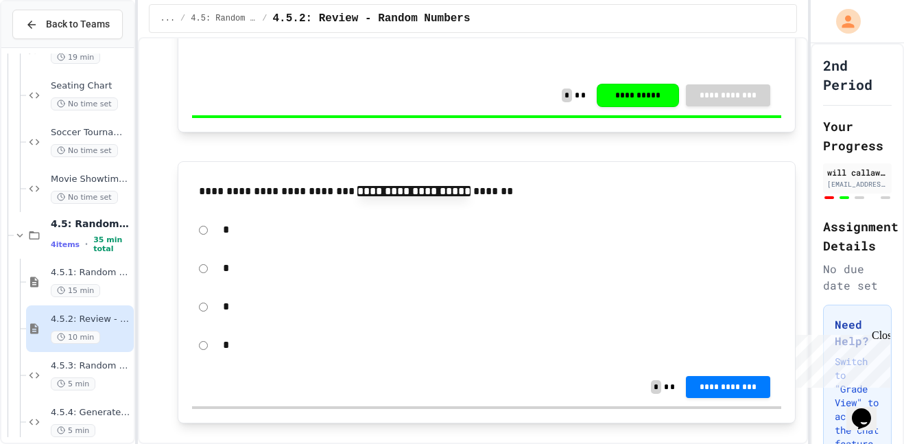
scroll to position [1370, 0]
click at [731, 387] on span "**********" at bounding box center [728, 384] width 62 height 11
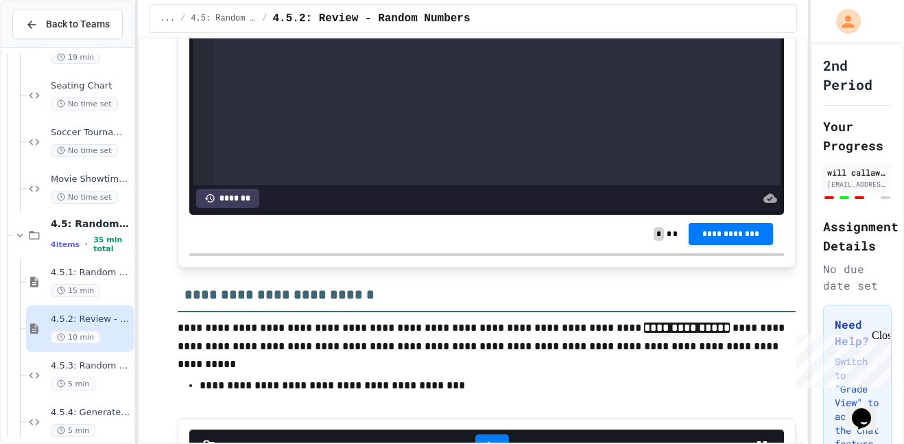
scroll to position [2391, 0]
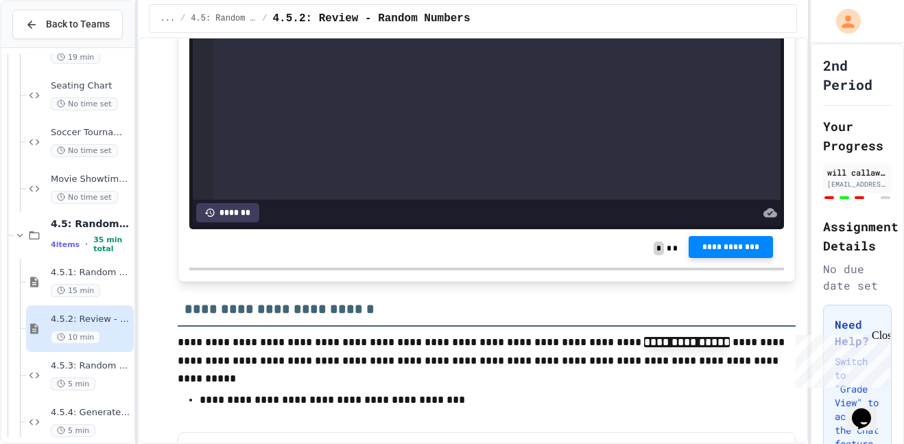
click at [733, 243] on button "**********" at bounding box center [730, 247] width 84 height 22
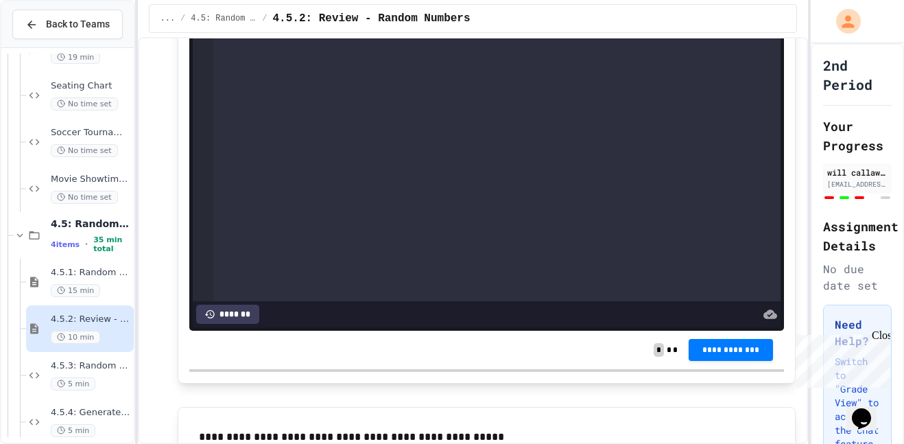
scroll to position [3059, 0]
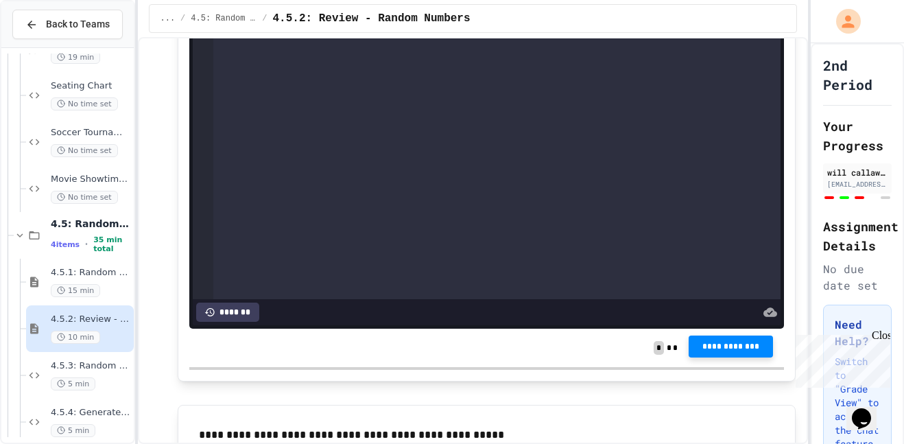
click at [721, 343] on button "**********" at bounding box center [730, 346] width 84 height 22
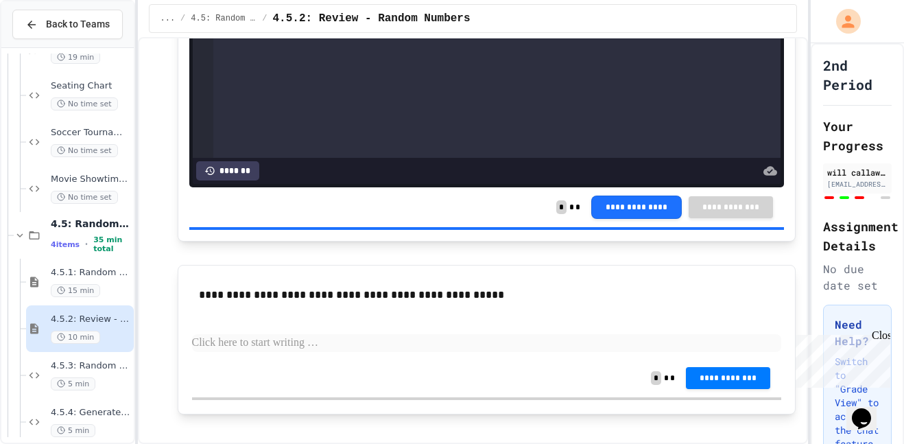
scroll to position [3222, 0]
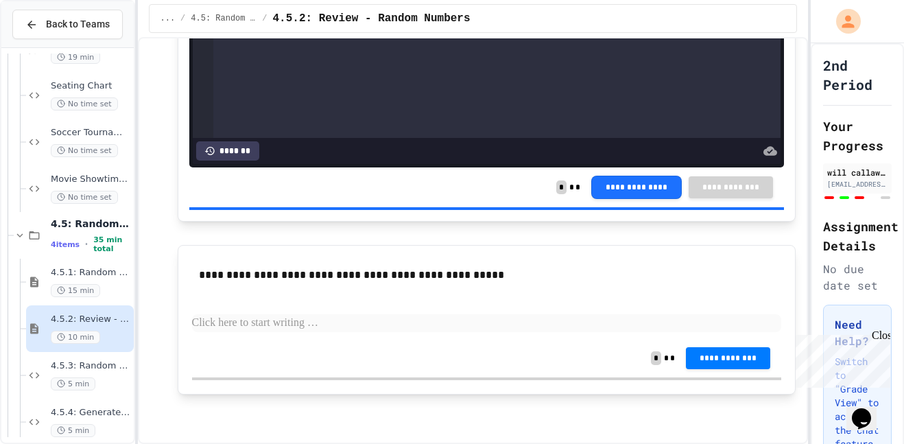
click at [270, 322] on p at bounding box center [486, 323] width 589 height 18
click at [705, 352] on span "**********" at bounding box center [728, 356] width 62 height 11
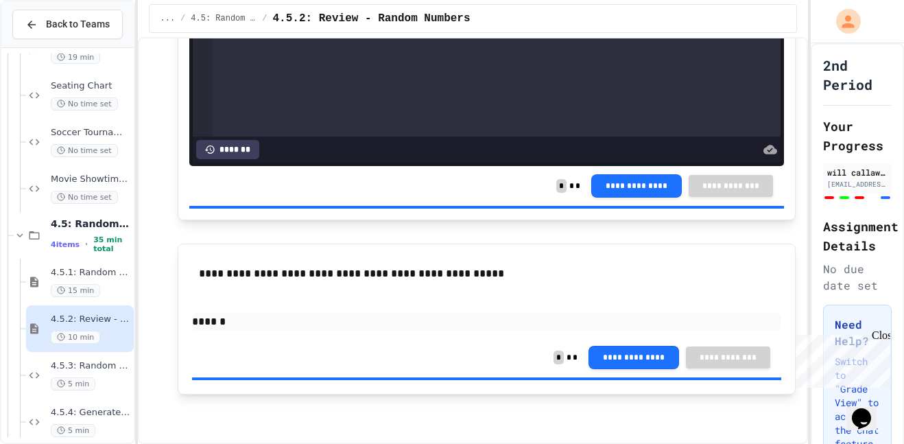
click at [114, 358] on div "4.5.3: Random Even or Odd 5 min" at bounding box center [80, 375] width 108 height 47
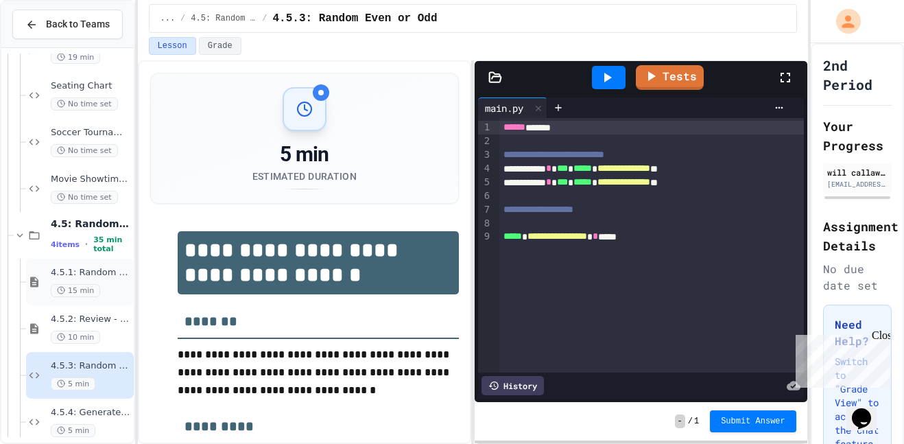
click at [106, 268] on span "4.5.1: Random Numbers" at bounding box center [91, 273] width 80 height 12
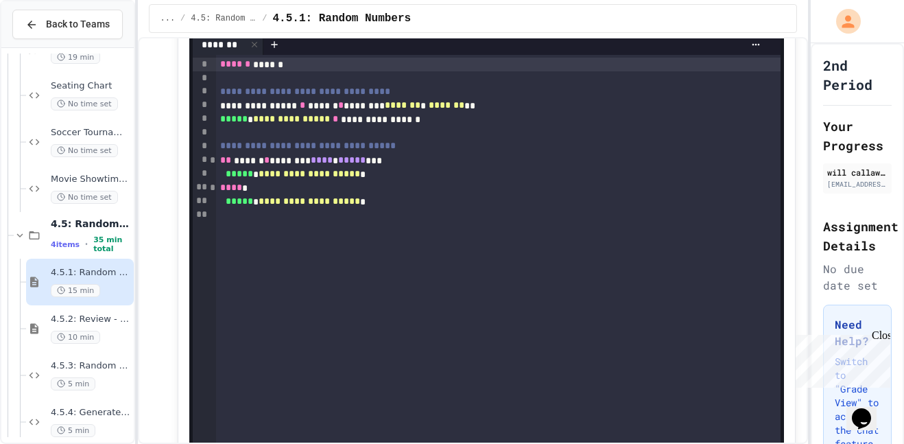
scroll to position [2515, 0]
click at [480, 26] on div at bounding box center [492, 14] width 34 height 23
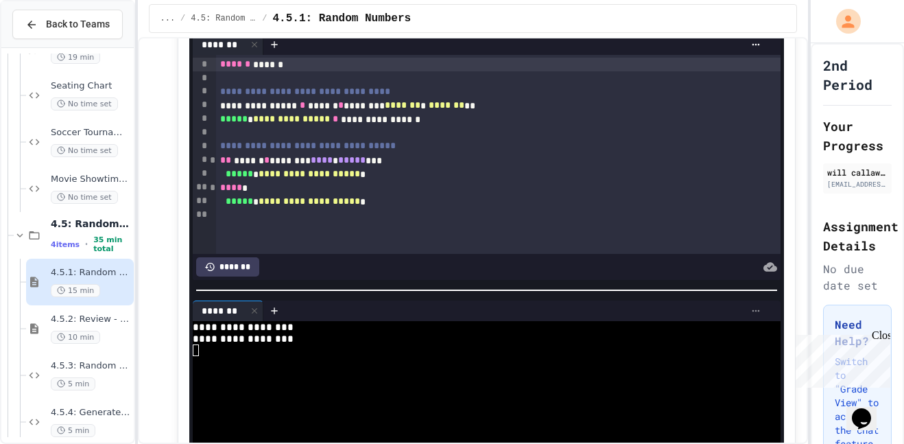
click at [755, 312] on icon at bounding box center [755, 311] width 8 height 2
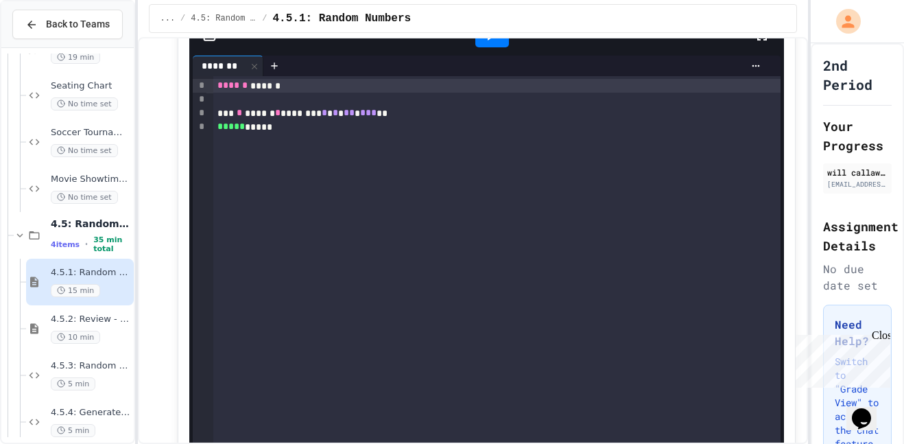
scroll to position [3230, 0]
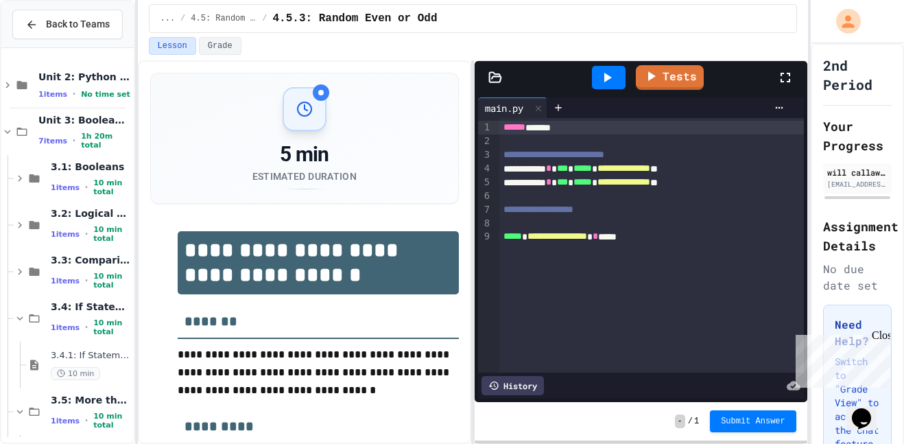
click at [612, 80] on icon at bounding box center [606, 77] width 16 height 16
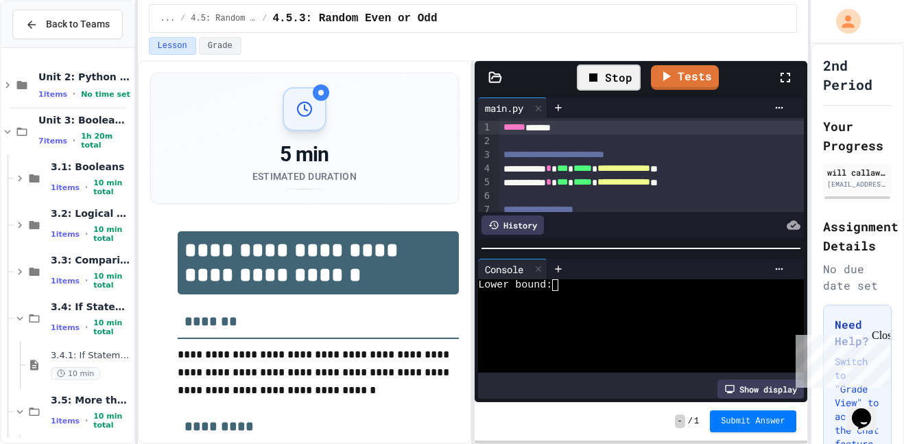
click at [585, 279] on div "Lower bound:" at bounding box center [635, 285] width 315 height 12
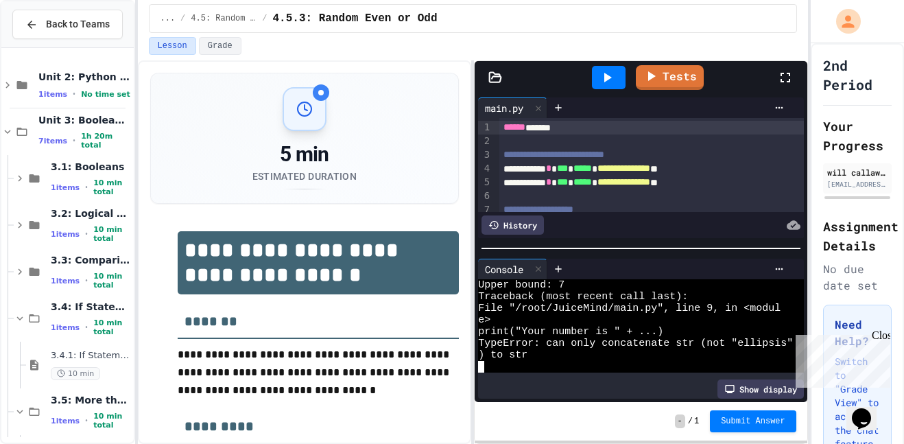
scroll to position [12, 0]
click at [775, 269] on icon at bounding box center [778, 268] width 11 height 11
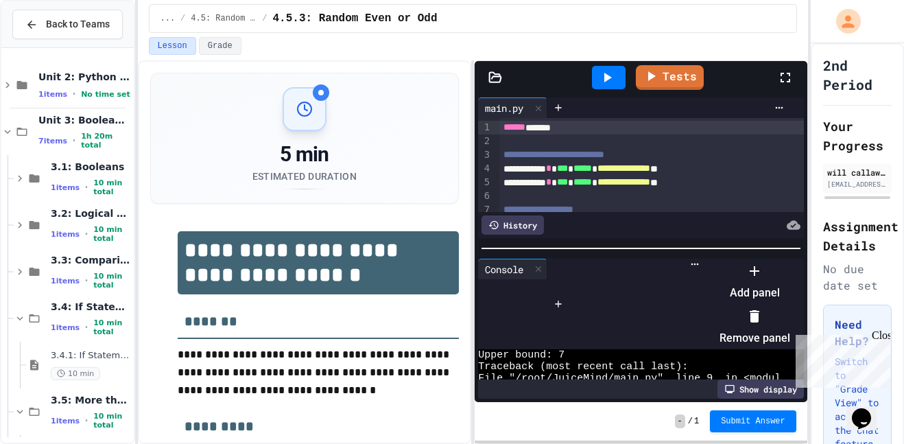
click at [790, 319] on div at bounding box center [754, 316] width 71 height 22
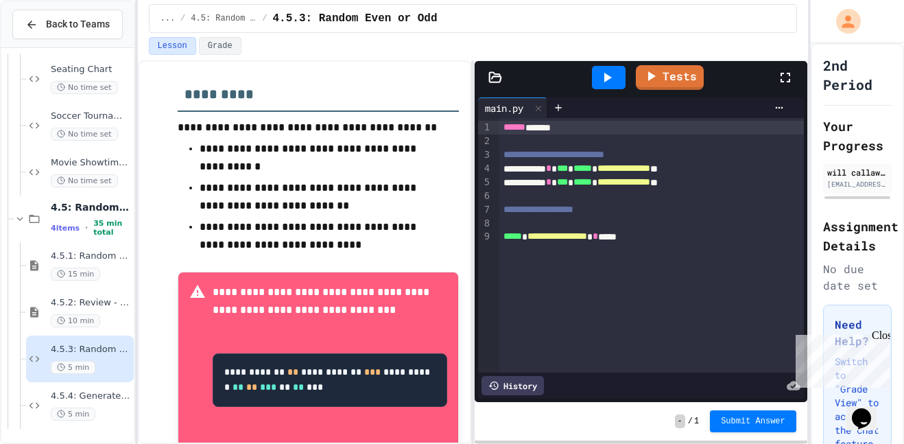
scroll to position [337, 0]
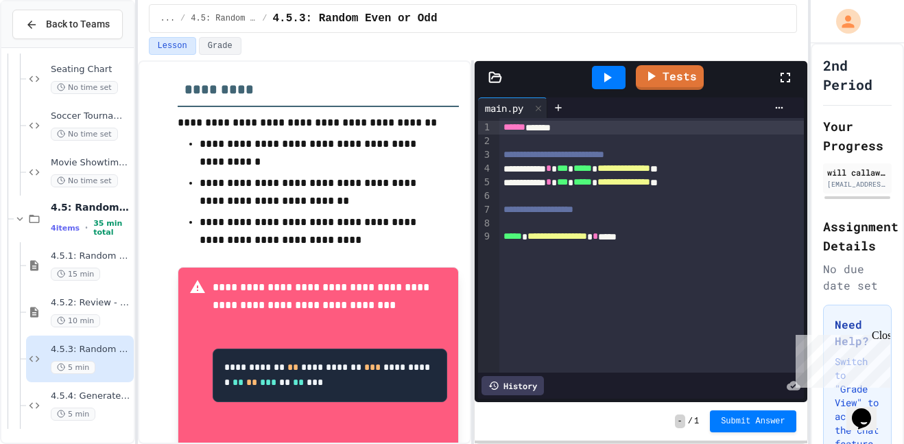
click at [661, 240] on div "**********" at bounding box center [651, 237] width 305 height 14
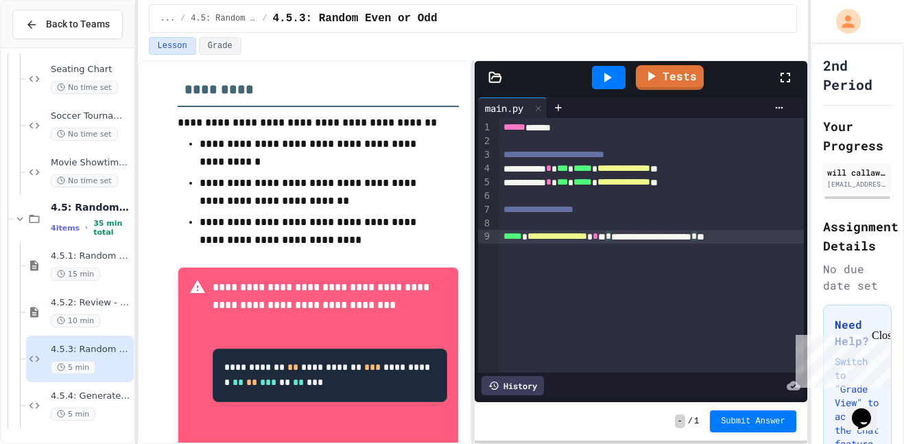
click at [616, 75] on div at bounding box center [609, 77] width 34 height 23
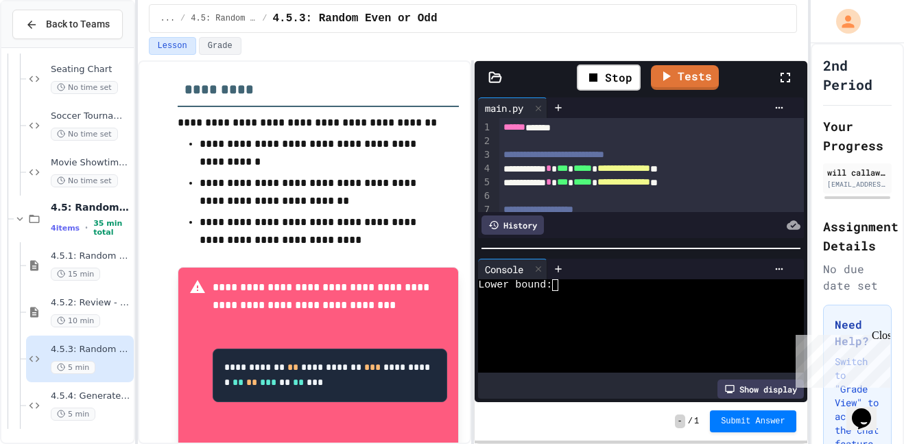
click at [605, 286] on div "Lower bound:" at bounding box center [635, 285] width 315 height 12
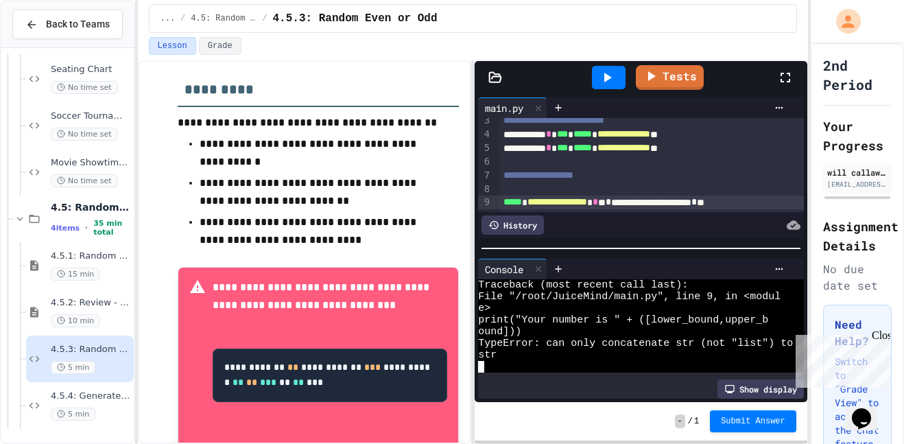
scroll to position [23, 0]
click at [781, 265] on icon at bounding box center [778, 268] width 11 height 11
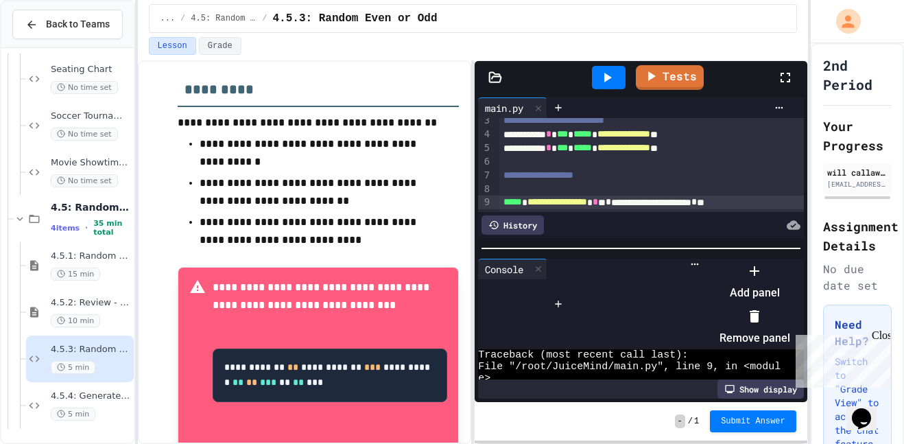
click at [790, 326] on li "Remove panel" at bounding box center [754, 327] width 71 height 44
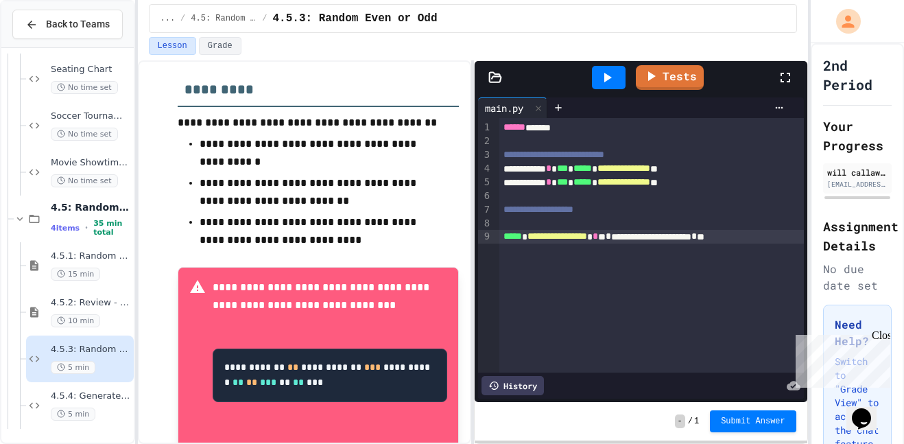
scroll to position [0, 0]
click at [656, 235] on div "**********" at bounding box center [651, 237] width 305 height 14
click at [595, 247] on div "**********" at bounding box center [651, 243] width 305 height 27
click at [607, 251] on div "**********" at bounding box center [651, 243] width 305 height 27
click at [690, 247] on div "**********" at bounding box center [651, 243] width 305 height 27
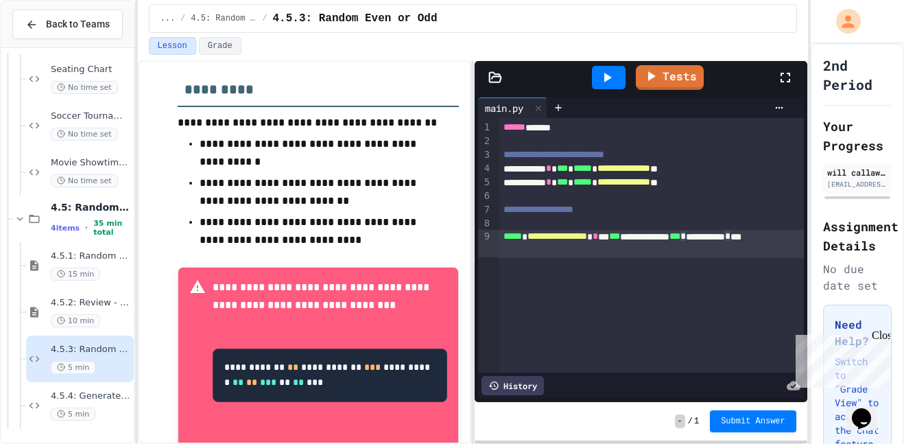
click at [612, 83] on icon at bounding box center [606, 77] width 16 height 16
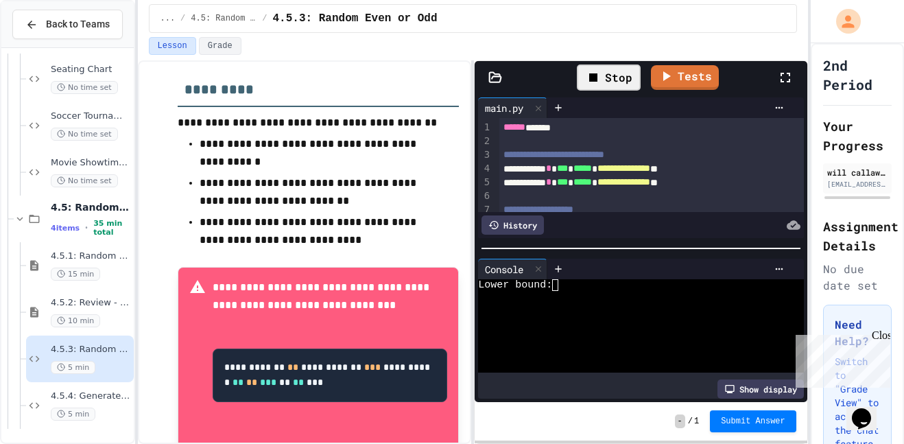
click at [607, 279] on div "Lower bound:" at bounding box center [635, 285] width 315 height 12
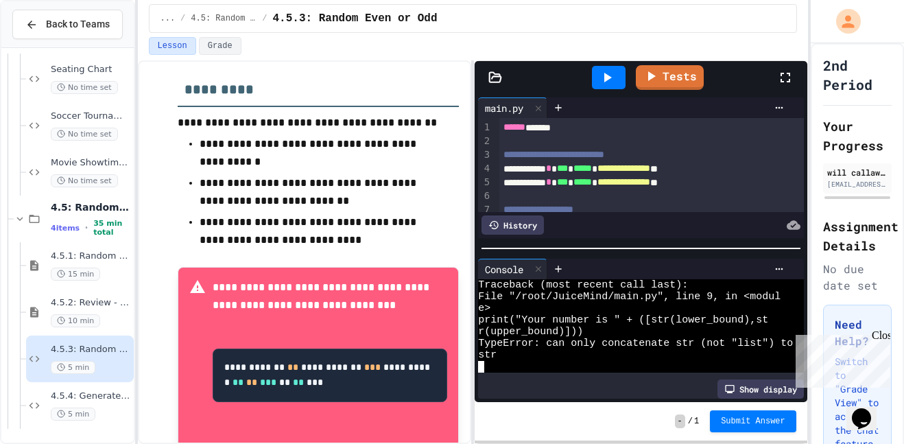
scroll to position [23, 0]
click at [785, 268] on div at bounding box center [779, 268] width 22 height 11
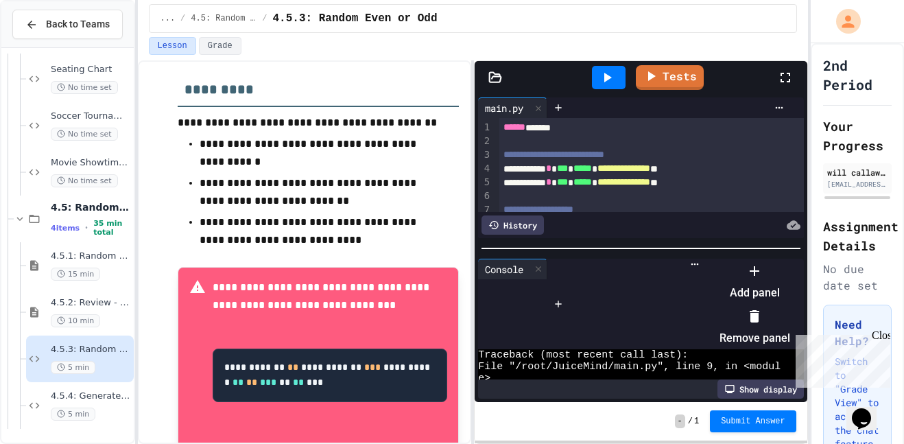
click at [762, 323] on icon at bounding box center [754, 316] width 16 height 16
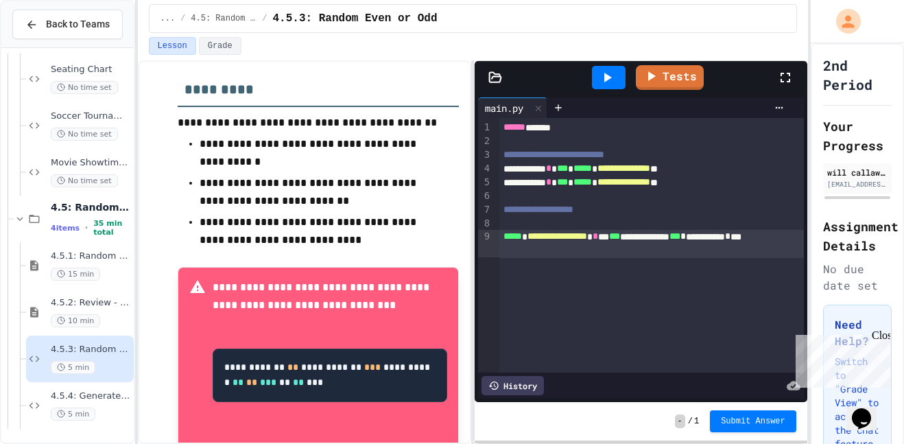
click at [725, 253] on div "**********" at bounding box center [651, 243] width 305 height 27
click at [608, 71] on icon at bounding box center [606, 77] width 16 height 16
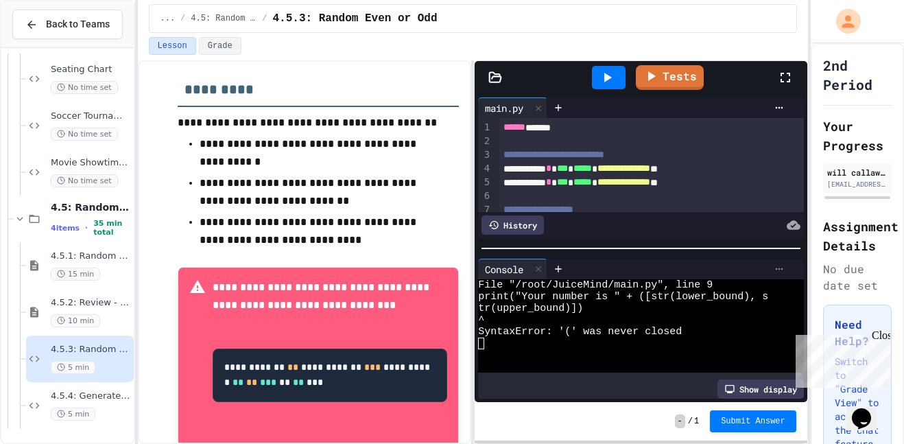
click at [782, 269] on icon at bounding box center [778, 268] width 11 height 11
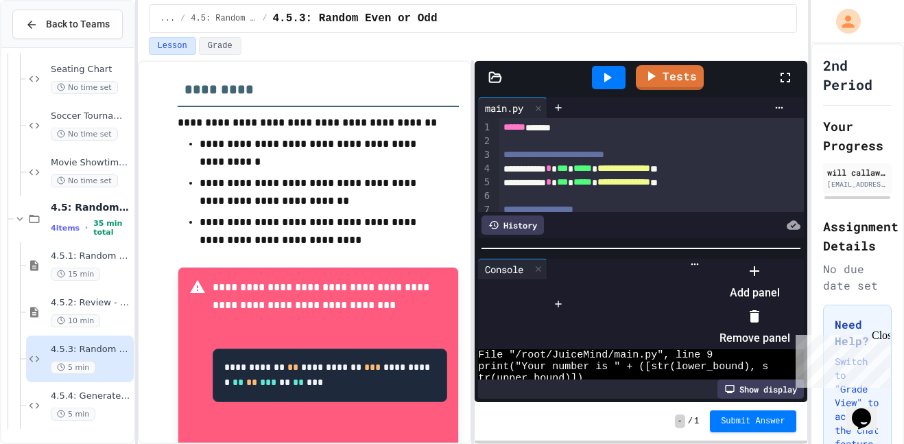
click at [762, 319] on icon at bounding box center [754, 316] width 16 height 16
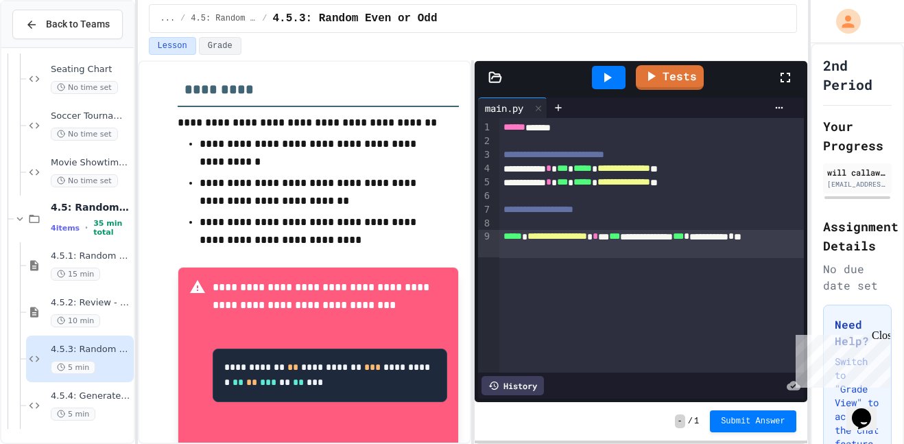
click at [590, 251] on div "**********" at bounding box center [651, 243] width 305 height 27
click at [616, 79] on div at bounding box center [609, 77] width 34 height 23
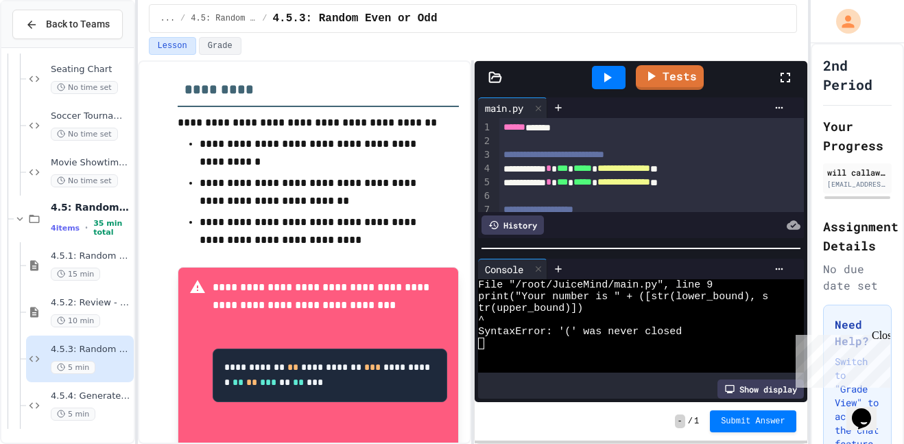
click at [780, 261] on div at bounding box center [668, 268] width 243 height 21
click at [782, 269] on icon at bounding box center [778, 268] width 11 height 11
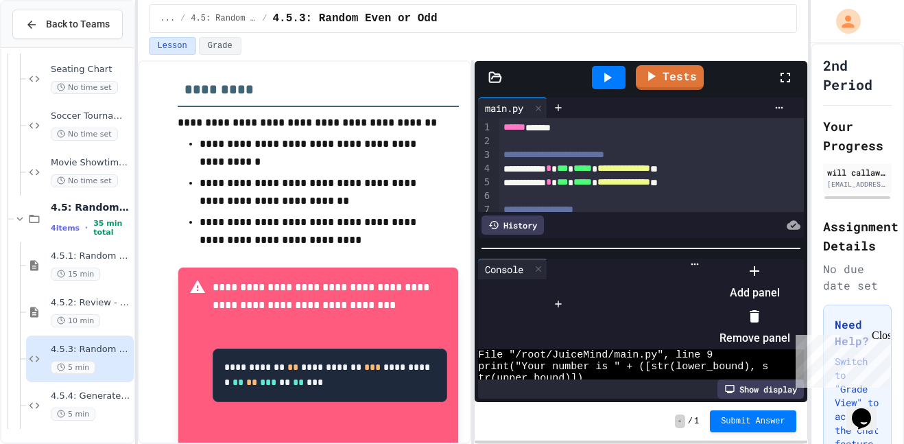
click at [759, 320] on icon at bounding box center [754, 316] width 10 height 12
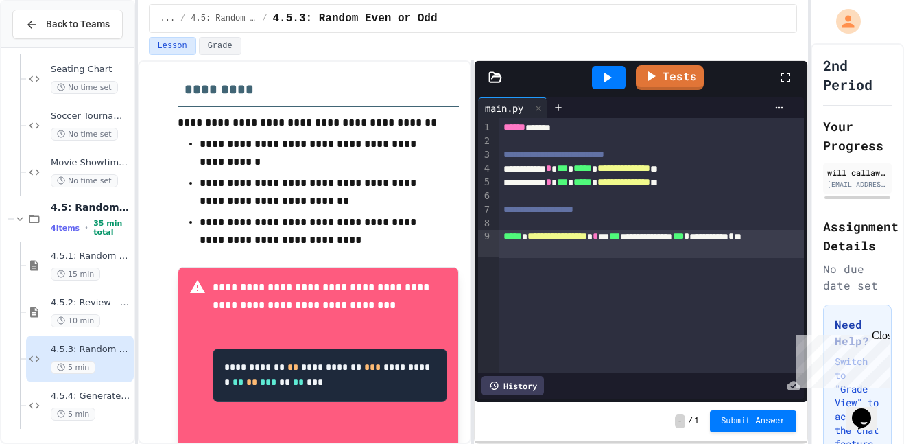
click at [719, 249] on div "**********" at bounding box center [651, 243] width 305 height 27
click at [599, 66] on div at bounding box center [609, 77] width 34 height 23
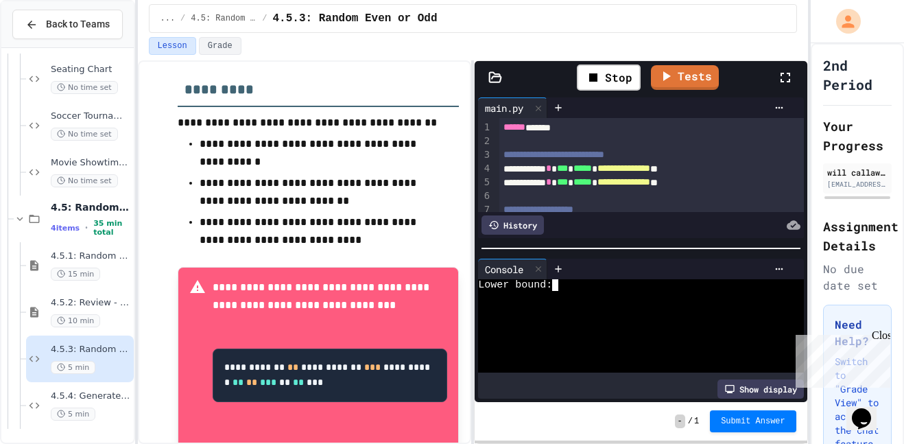
click at [651, 291] on div at bounding box center [635, 297] width 315 height 12
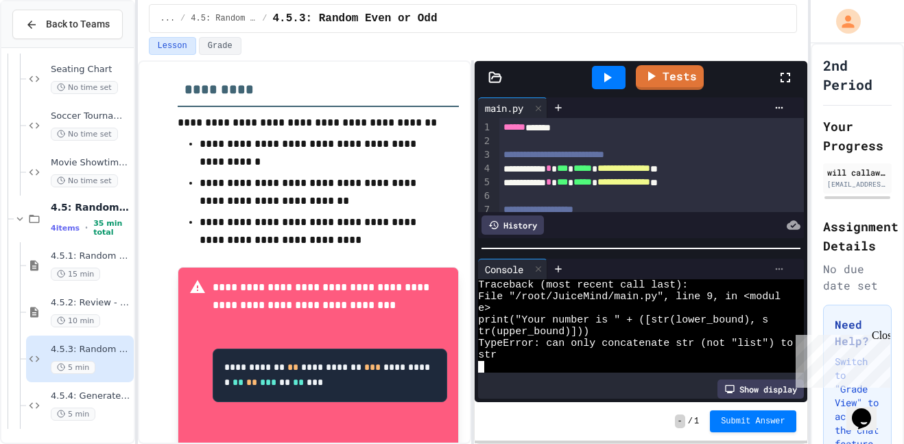
click at [787, 272] on div at bounding box center [779, 268] width 22 height 11
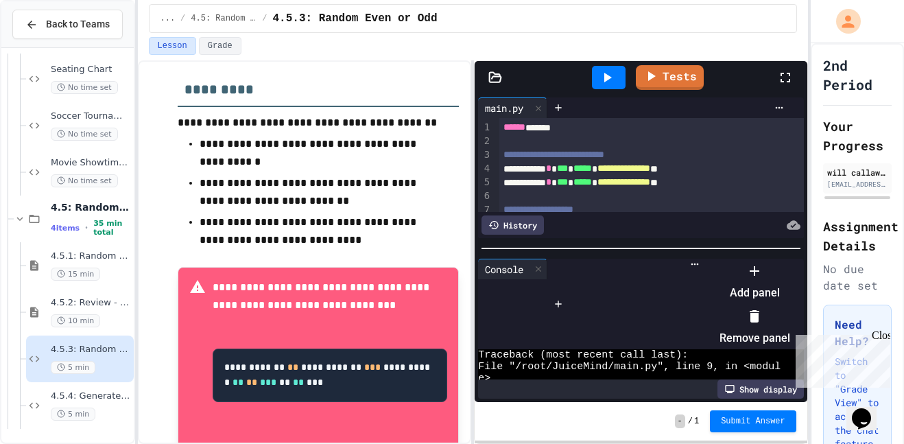
click at [790, 317] on div at bounding box center [754, 316] width 71 height 22
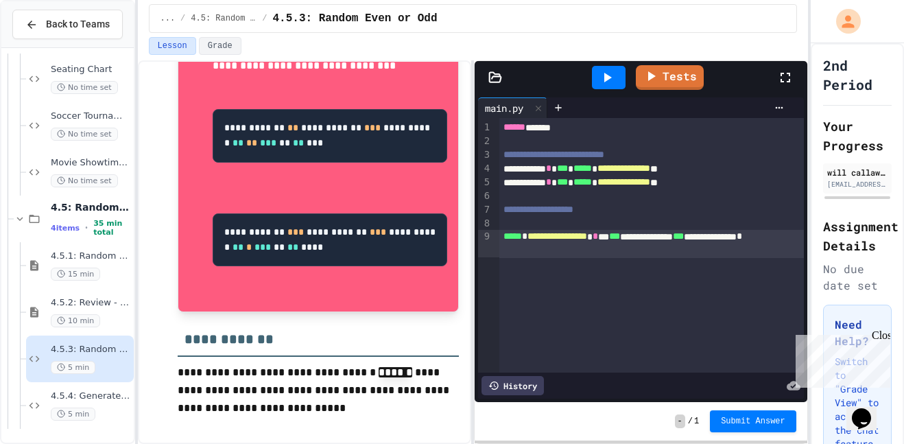
scroll to position [608, 0]
click at [90, 394] on span "4.5.4: Generate a Story" at bounding box center [91, 396] width 80 height 12
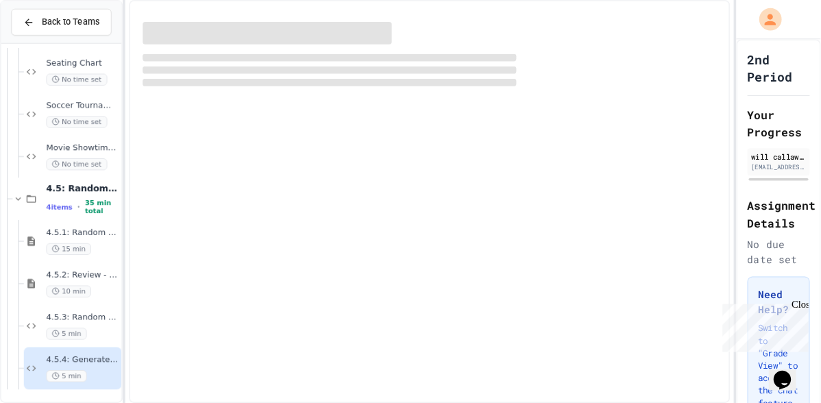
scroll to position [1621, 0]
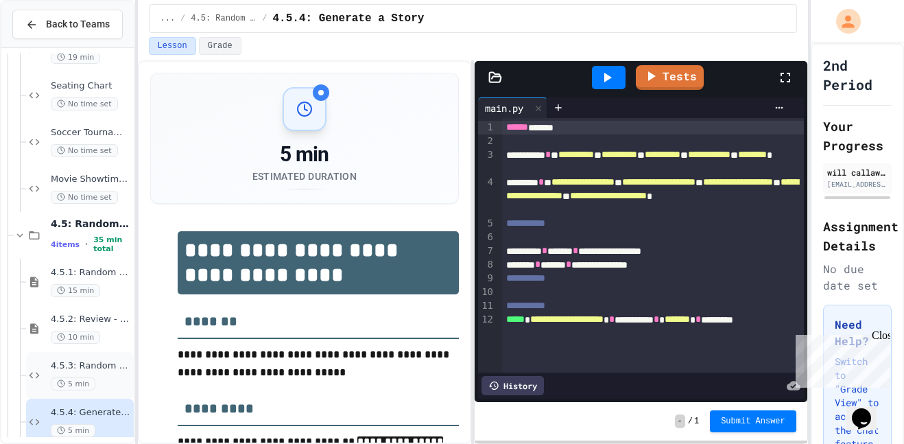
click at [101, 372] on div "4.5.3: Random Even or Odd 5 min" at bounding box center [91, 375] width 80 height 30
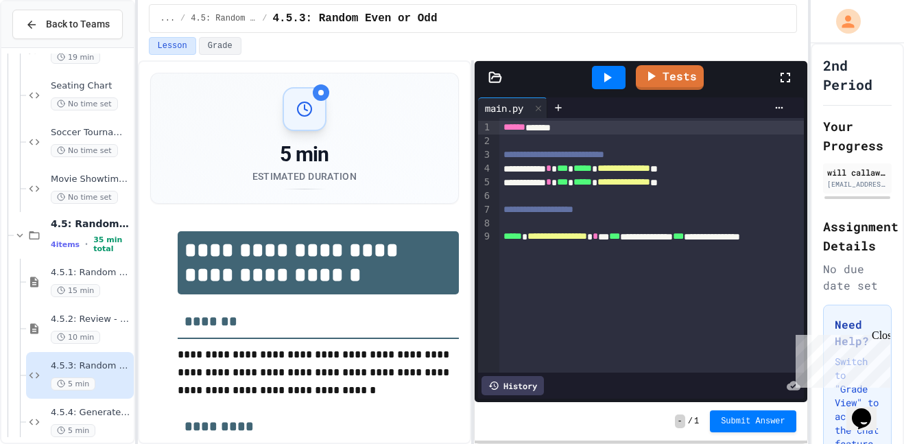
click at [620, 260] on div "**********" at bounding box center [651, 245] width 305 height 254
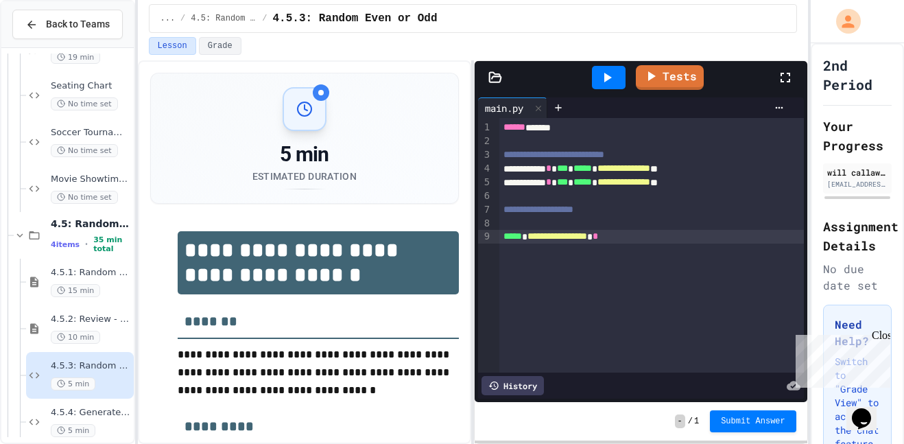
click at [699, 74] on div "Tests" at bounding box center [646, 77] width 261 height 37
click at [677, 75] on link "Tests" at bounding box center [670, 76] width 69 height 26
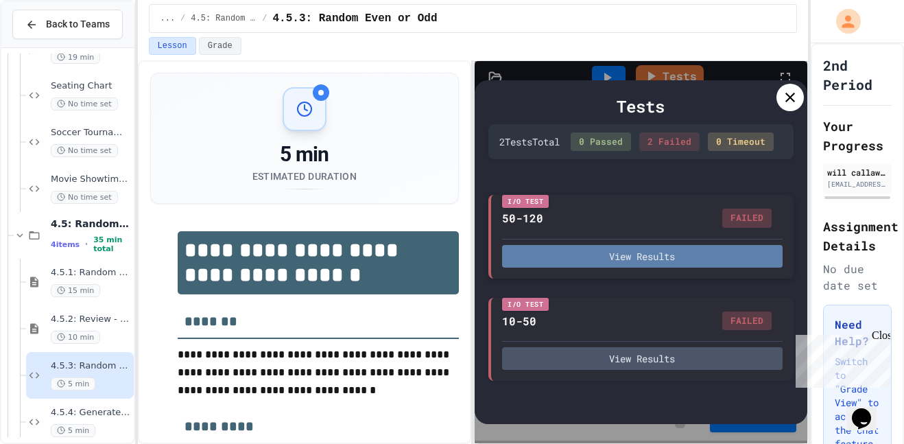
click at [631, 267] on button "View Results" at bounding box center [642, 256] width 280 height 23
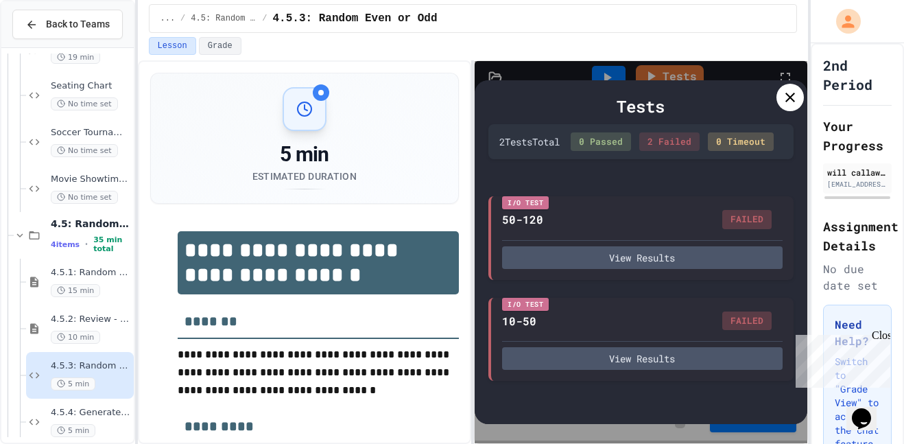
click at [645, 356] on div "View Results" at bounding box center [642, 353] width 280 height 29
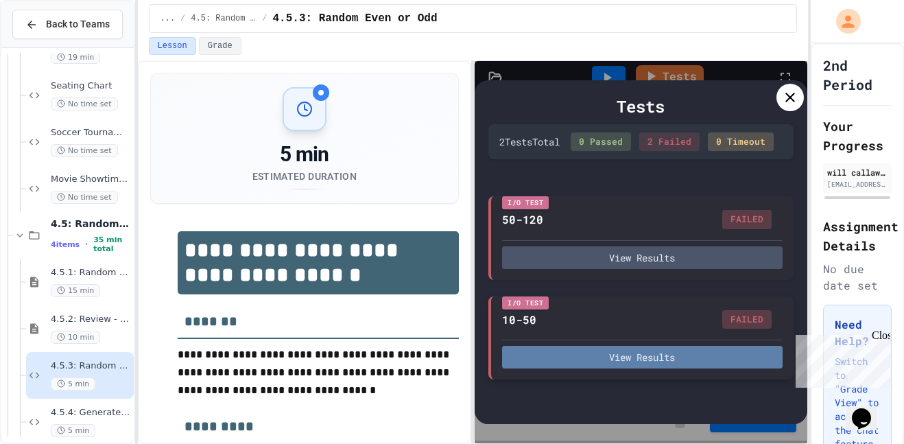
click at [646, 364] on button "View Results" at bounding box center [642, 357] width 280 height 23
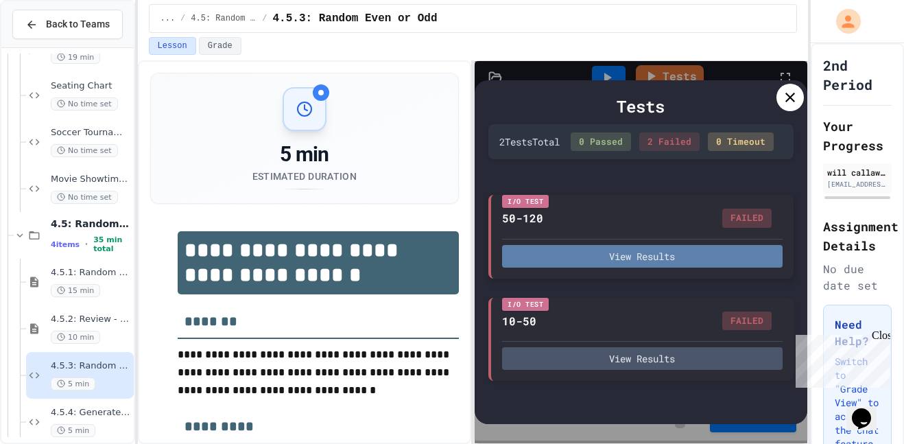
click at [555, 262] on button "View Results" at bounding box center [642, 256] width 280 height 23
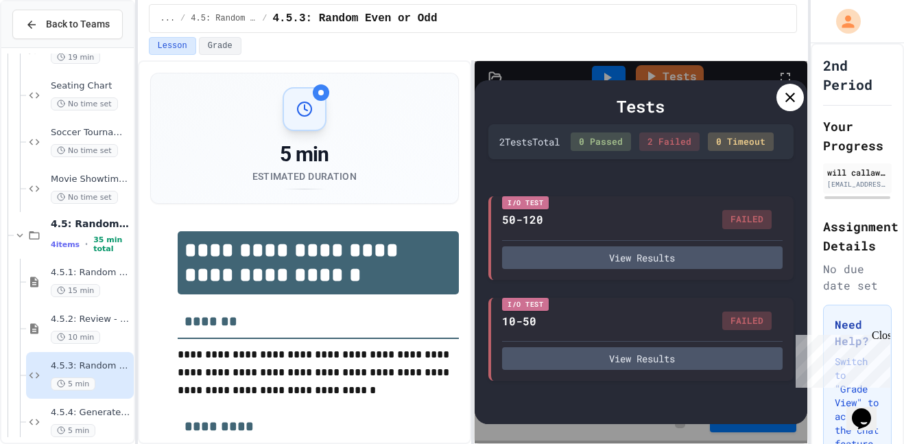
drag, startPoint x: 299, startPoint y: 274, endPoint x: 394, endPoint y: 294, distance: 97.3
copy div "(5[0-9]|6[0-9]|7[0-9]|8[0-9]|9[0-9]|1[01][0-9]|120)"
click at [783, 100] on icon at bounding box center [790, 97] width 16 height 16
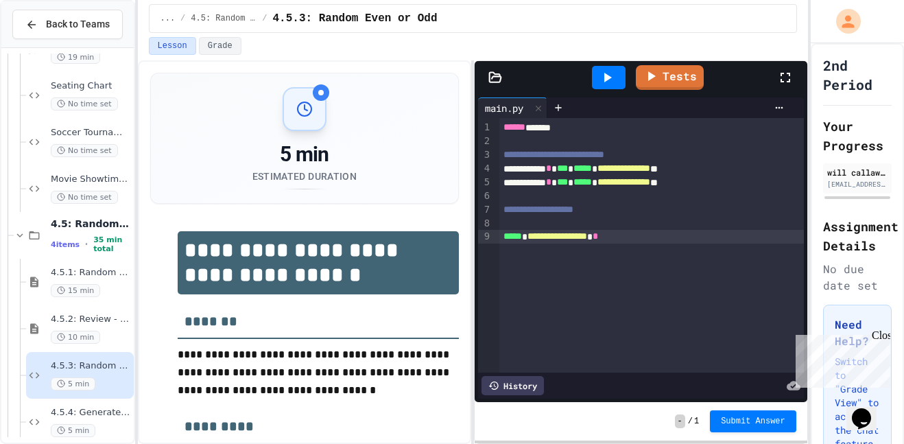
click at [631, 234] on div "**********" at bounding box center [651, 237] width 305 height 14
click at [648, 236] on div "**********" at bounding box center [651, 237] width 305 height 14
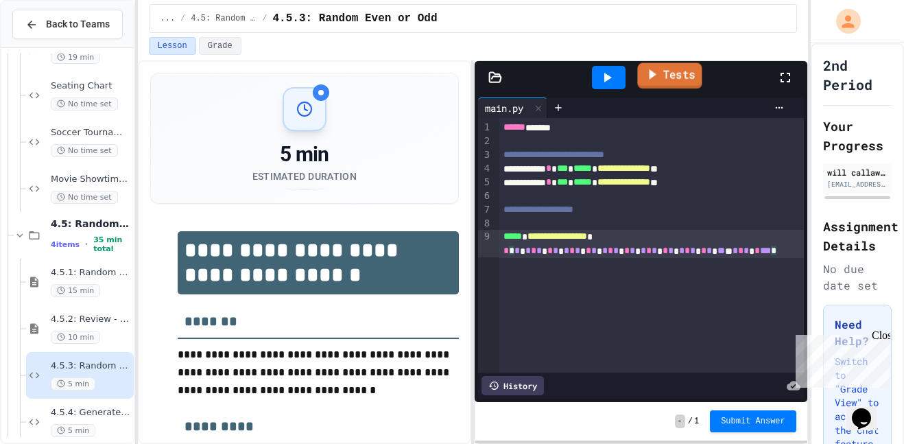
click at [690, 76] on link "Tests" at bounding box center [670, 76] width 64 height 26
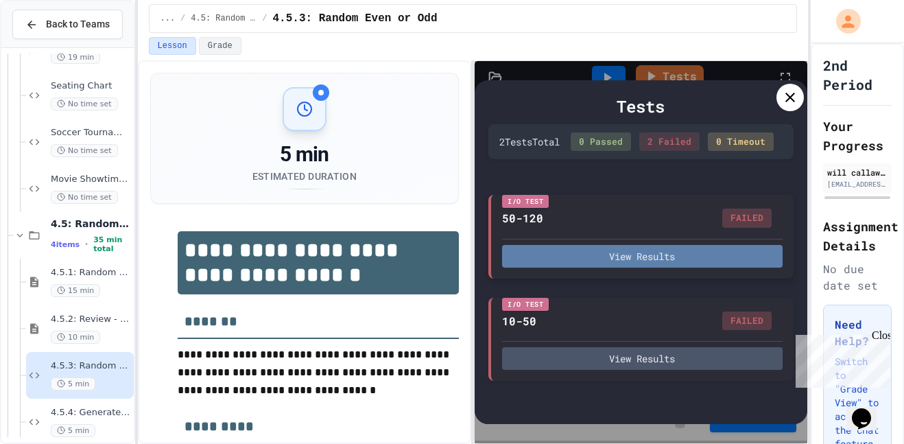
click at [607, 262] on button "View Results" at bounding box center [642, 256] width 280 height 23
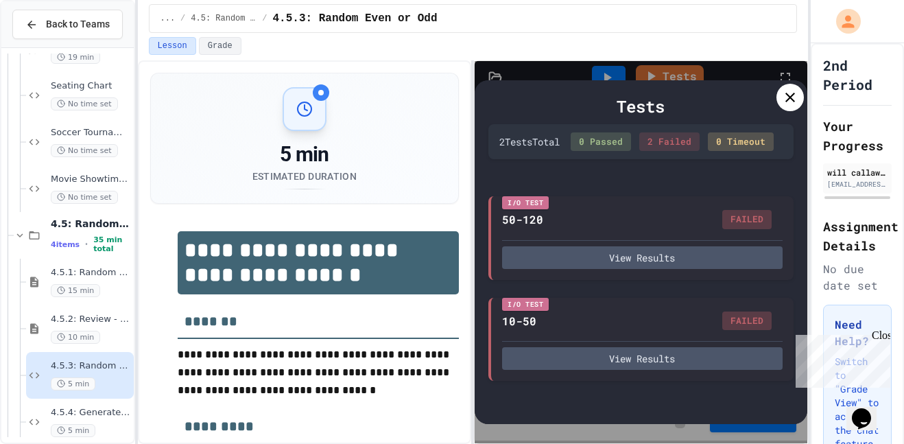
drag, startPoint x: 248, startPoint y: 267, endPoint x: 310, endPoint y: 267, distance: 61.7
copy div "(even|odd)"
click at [796, 97] on icon at bounding box center [790, 97] width 16 height 16
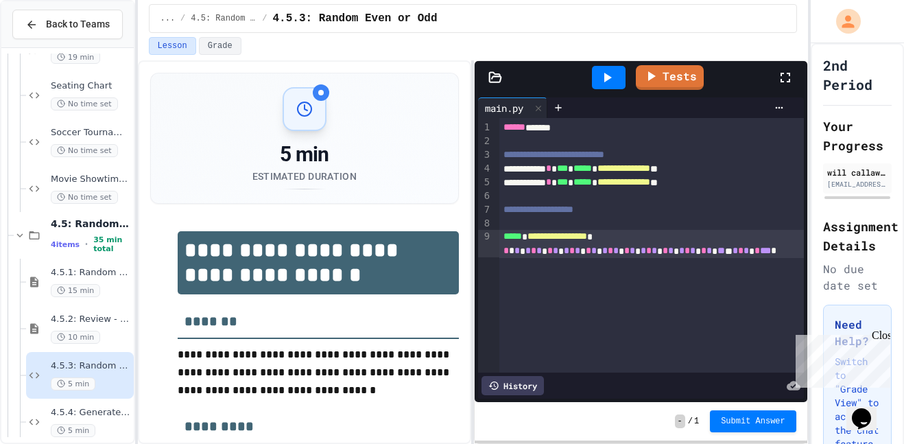
click at [670, 253] on div "**********" at bounding box center [651, 243] width 305 height 27
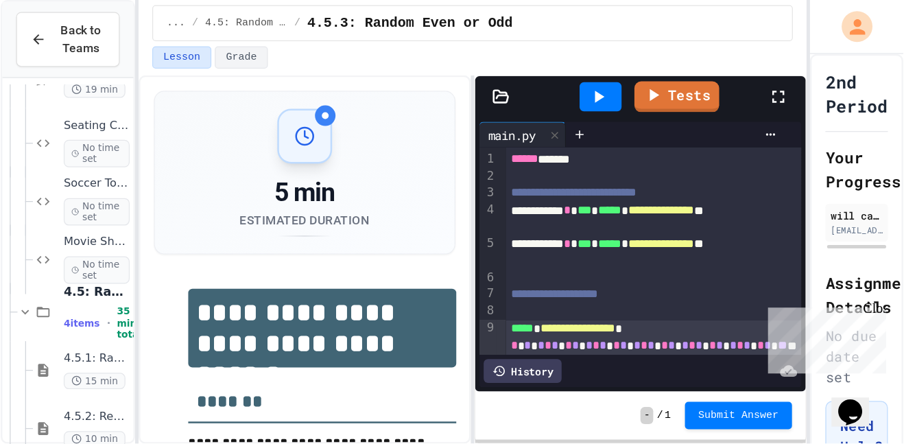
scroll to position [1622, 0]
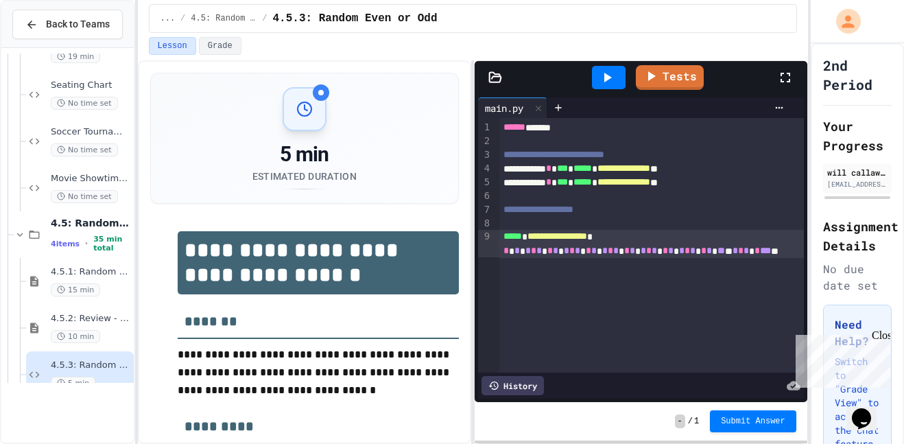
click at [666, 249] on div "**********" at bounding box center [651, 243] width 305 height 27
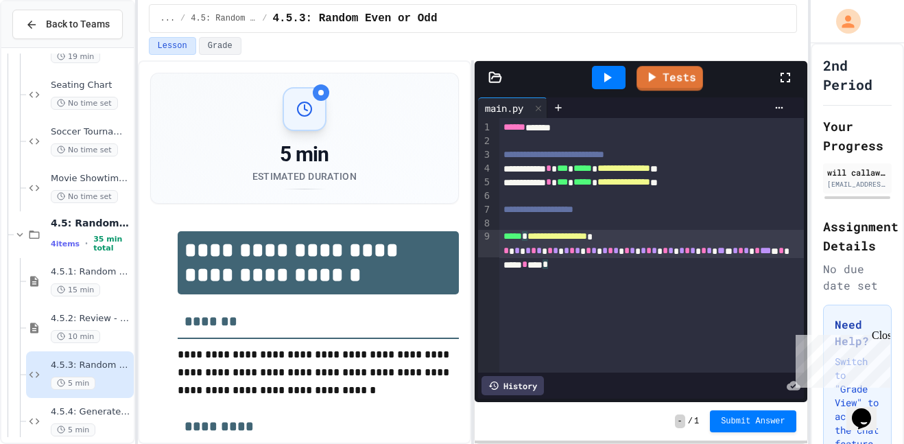
click at [608, 73] on icon at bounding box center [606, 77] width 16 height 16
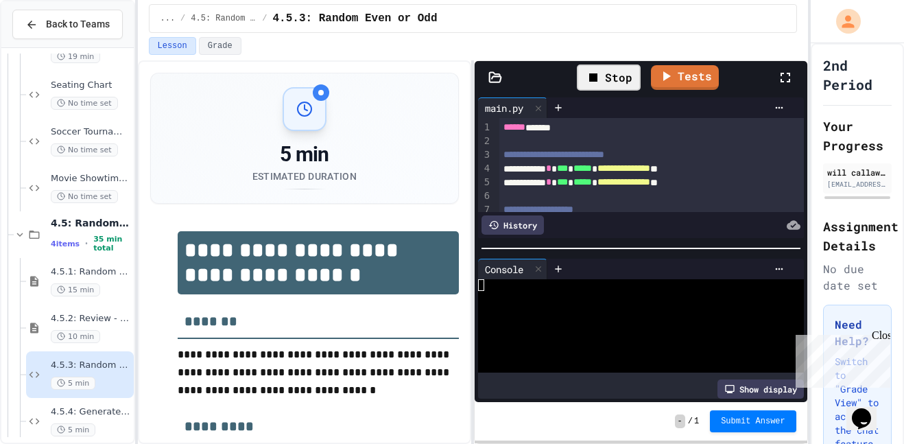
scroll to position [12, 0]
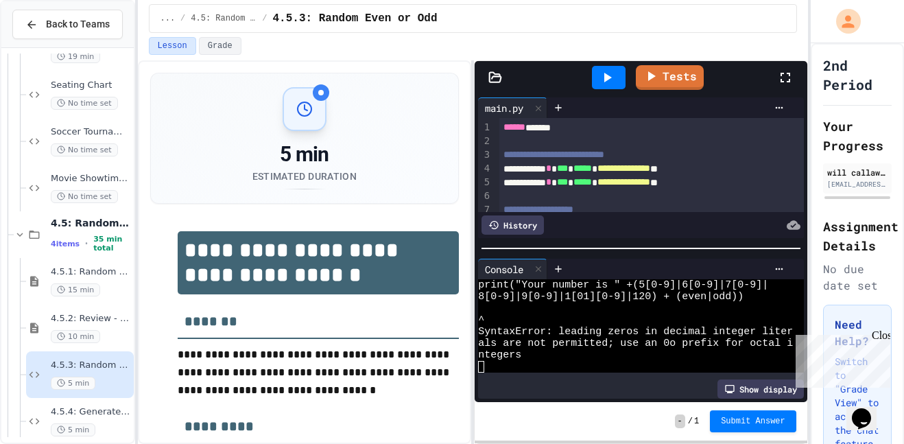
click at [780, 256] on div "Console WWWWWWWWWWWWWWWWWWWWWWWWWWWWWWWW print("Your number is " +(5[0-9]|6[0-9…" at bounding box center [640, 328] width 332 height 147
click at [779, 265] on icon at bounding box center [778, 268] width 11 height 11
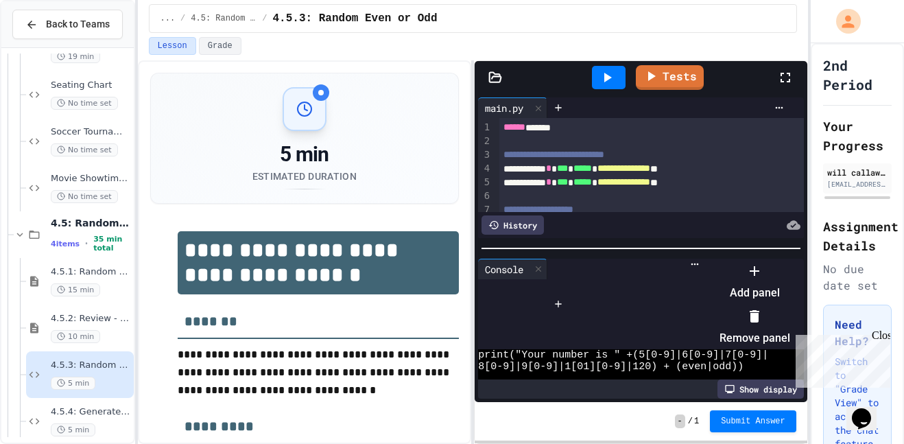
click at [762, 310] on icon at bounding box center [754, 316] width 16 height 16
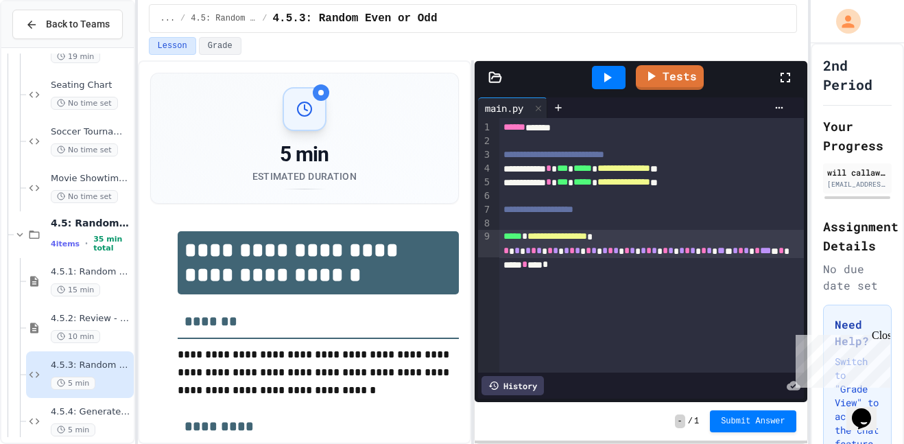
click at [731, 237] on div "**********" at bounding box center [651, 243] width 305 height 27
click at [732, 249] on div "**********" at bounding box center [651, 243] width 305 height 27
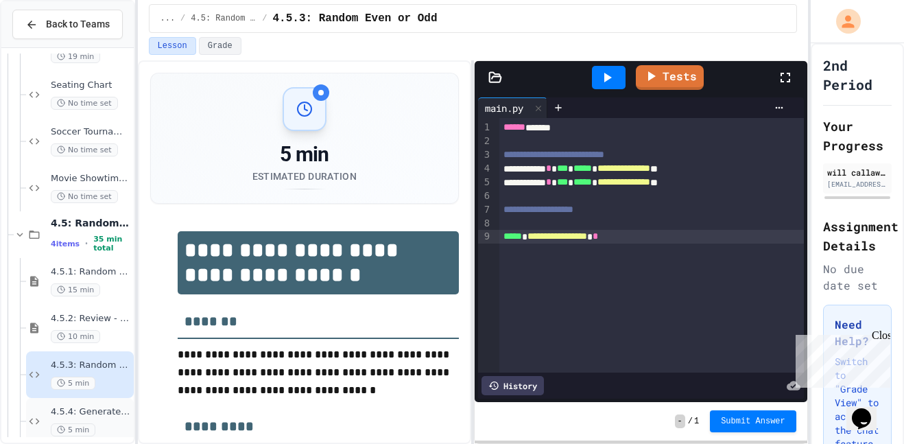
click at [128, 416] on span "4.5.4: Generate a Story" at bounding box center [91, 412] width 80 height 12
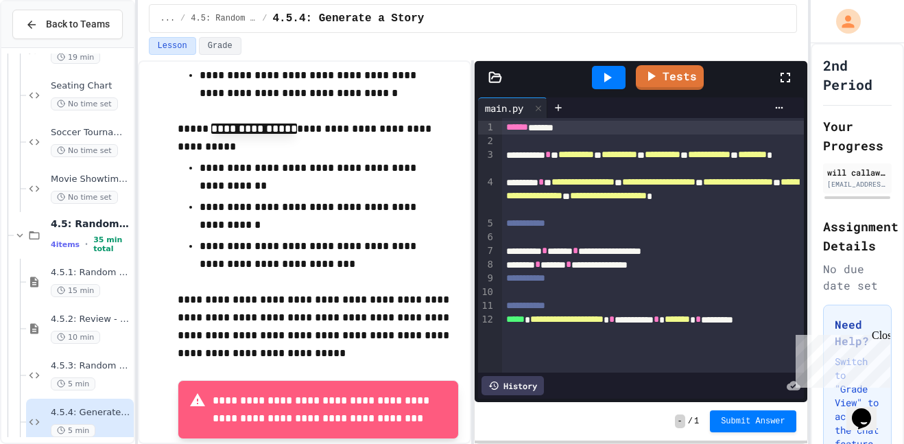
scroll to position [596, 0]
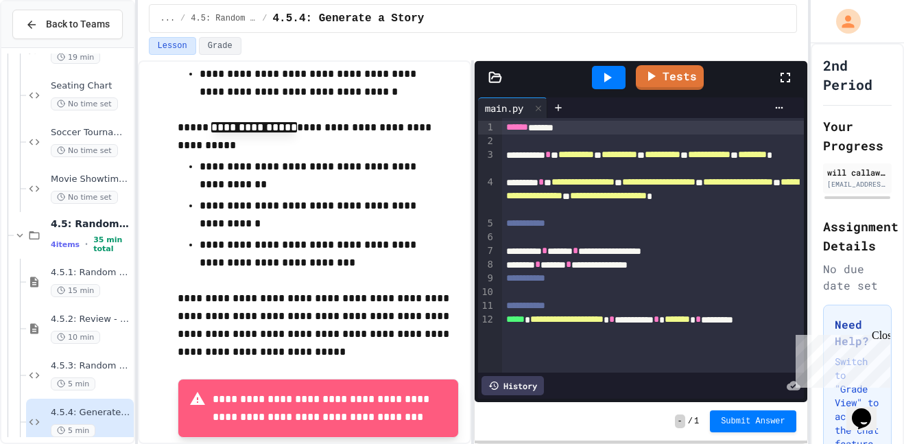
click at [598, 82] on div at bounding box center [609, 77] width 34 height 23
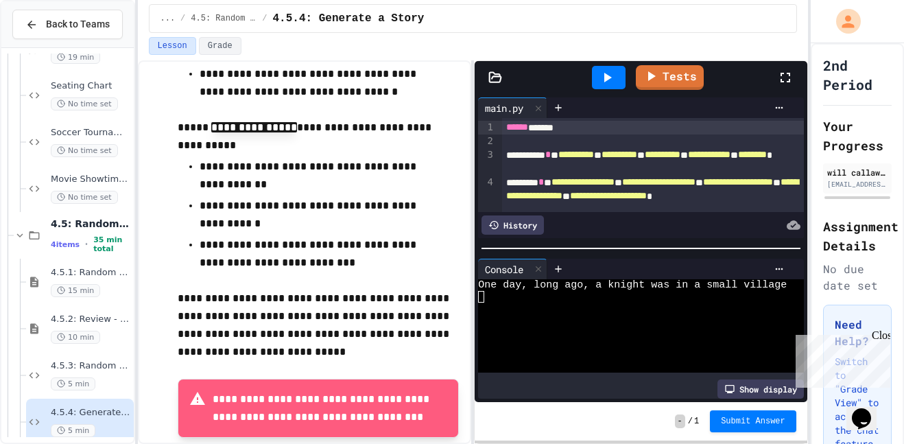
click at [598, 291] on div at bounding box center [635, 297] width 315 height 12
click at [780, 269] on icon at bounding box center [779, 268] width 8 height 2
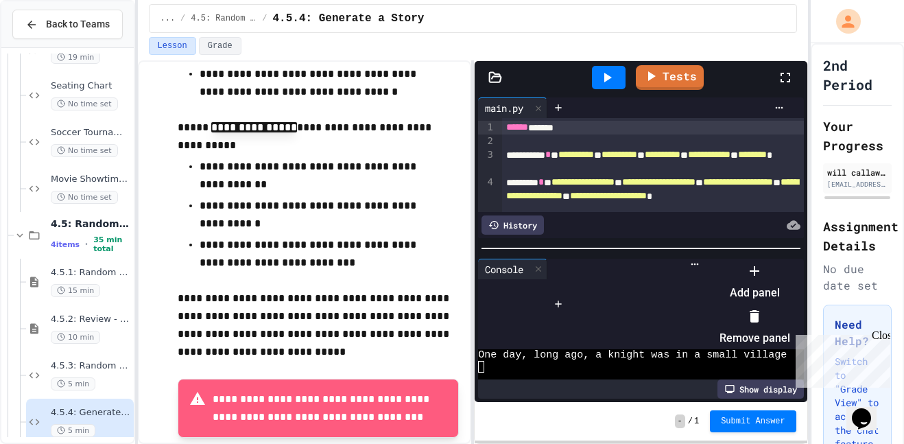
click at [762, 308] on icon at bounding box center [754, 316] width 16 height 16
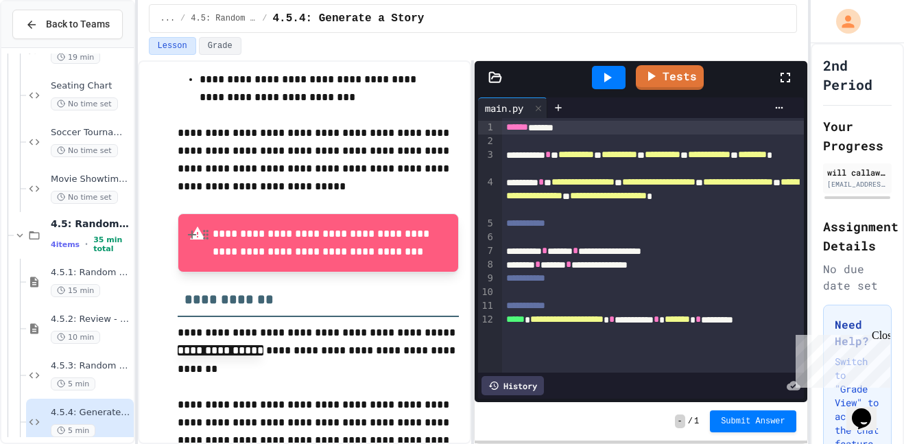
scroll to position [760, 0]
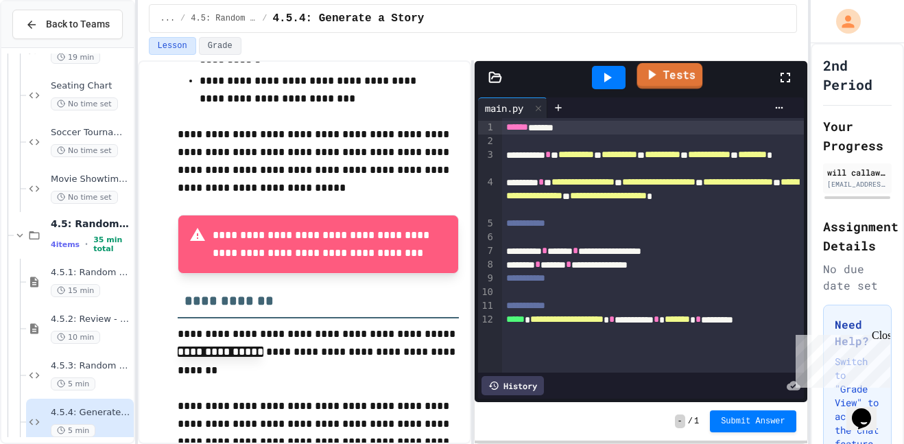
click at [667, 73] on link "Tests" at bounding box center [670, 76] width 66 height 26
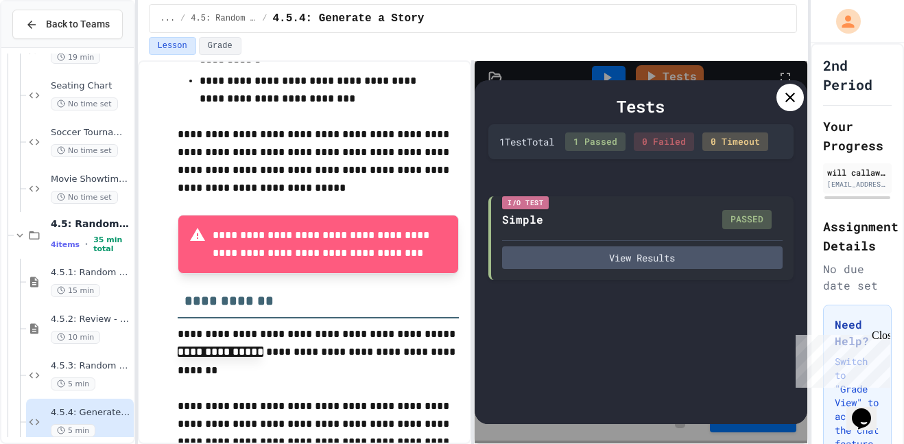
click at [792, 101] on icon at bounding box center [790, 97] width 16 height 16
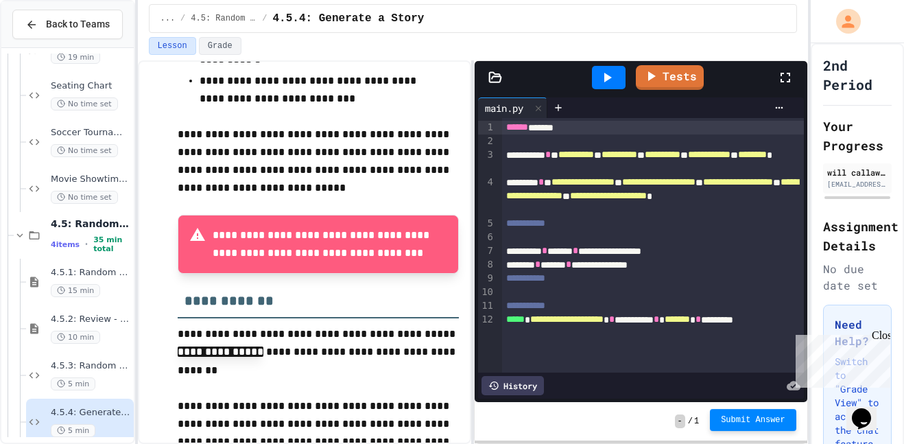
click at [730, 414] on span "Submit Answer" at bounding box center [753, 419] width 64 height 11
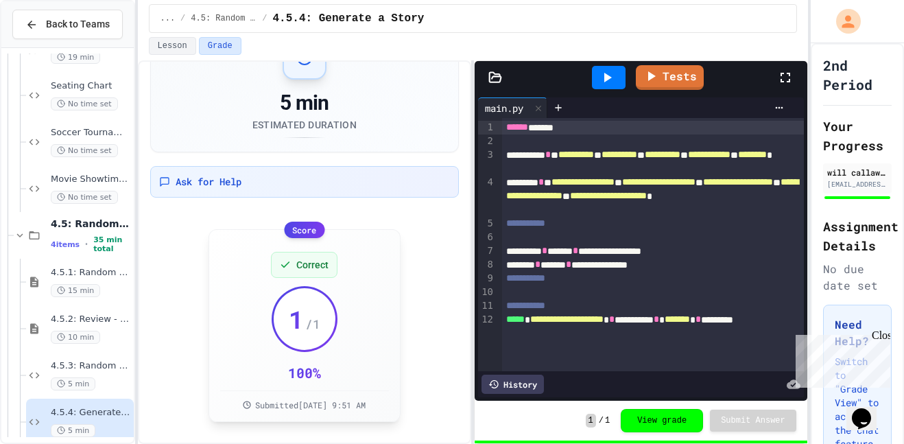
scroll to position [47, 0]
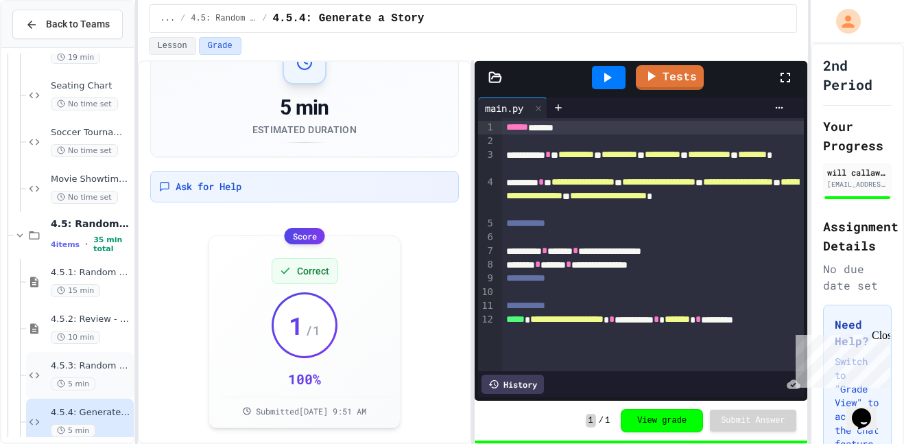
click at [108, 363] on span "4.5.3: Random Even or Odd" at bounding box center [91, 366] width 80 height 12
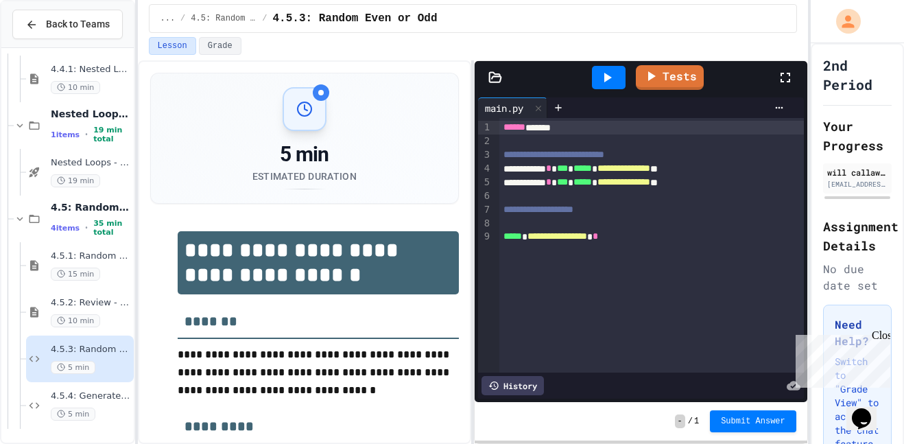
scroll to position [1358, 0]
